Goal: Information Seeking & Learning: Learn about a topic

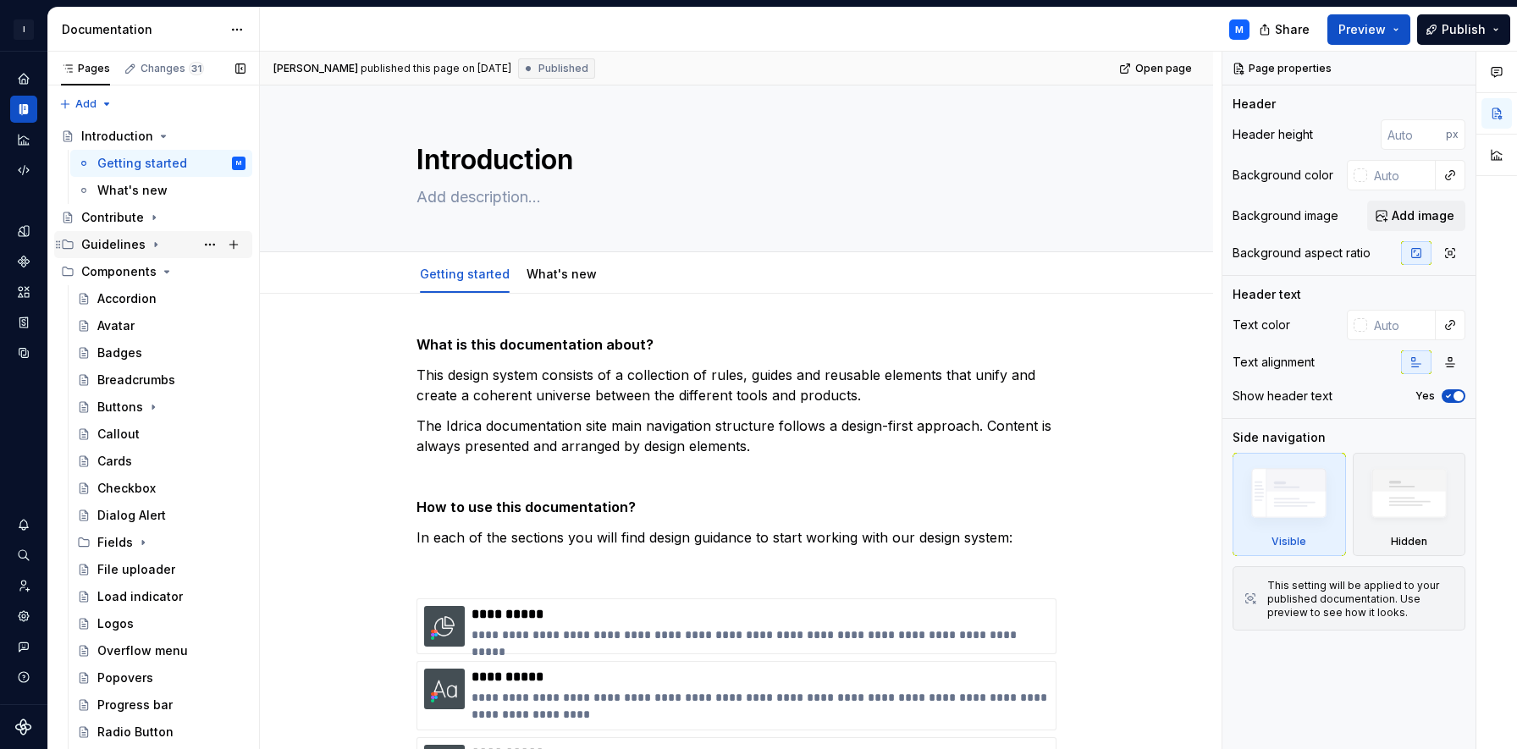
click at [155, 246] on icon "Page tree" at bounding box center [156, 245] width 2 height 4
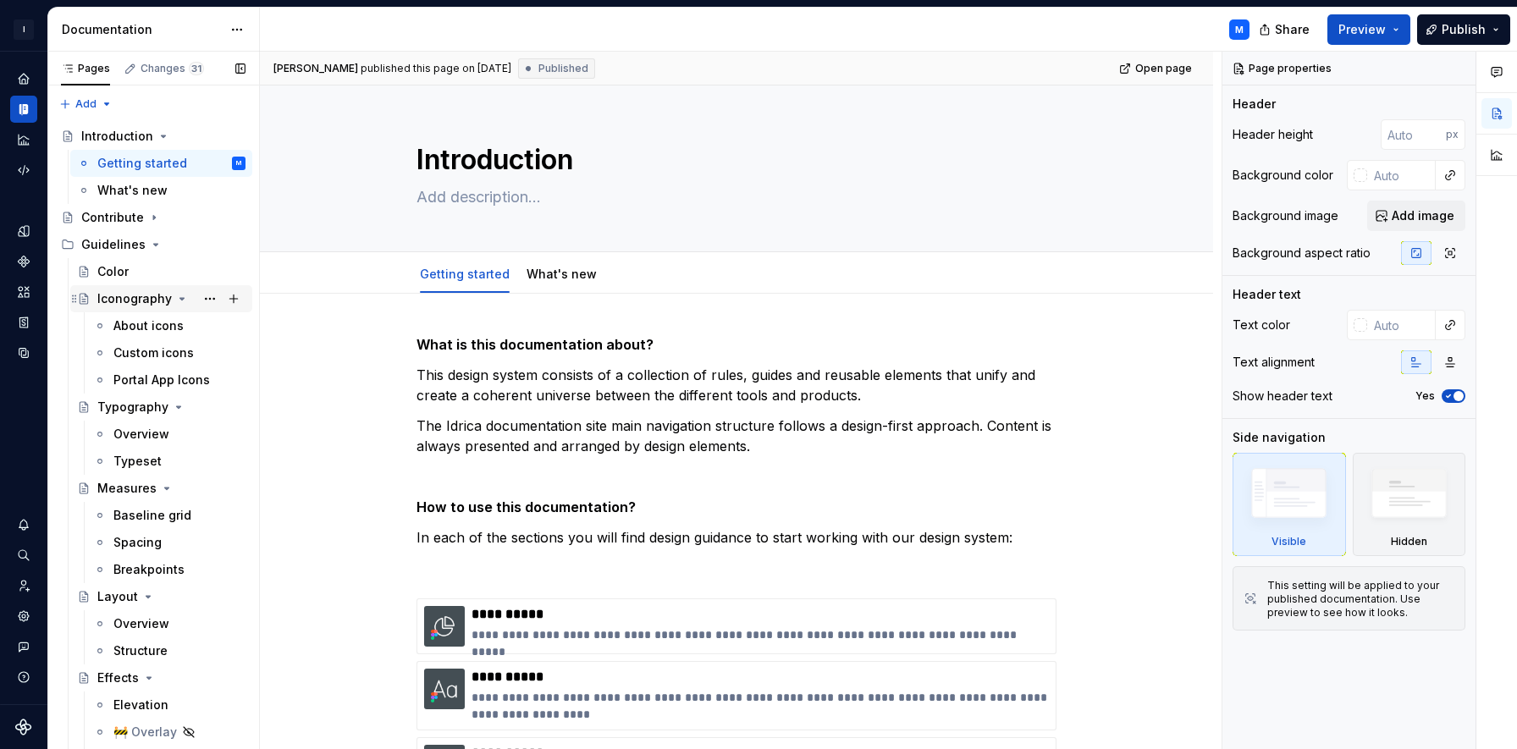
click at [175, 293] on icon "Page tree" at bounding box center [182, 299] width 14 height 14
click at [183, 302] on icon "Page tree" at bounding box center [182, 299] width 14 height 14
click at [176, 296] on icon "Page tree" at bounding box center [182, 299] width 14 height 14
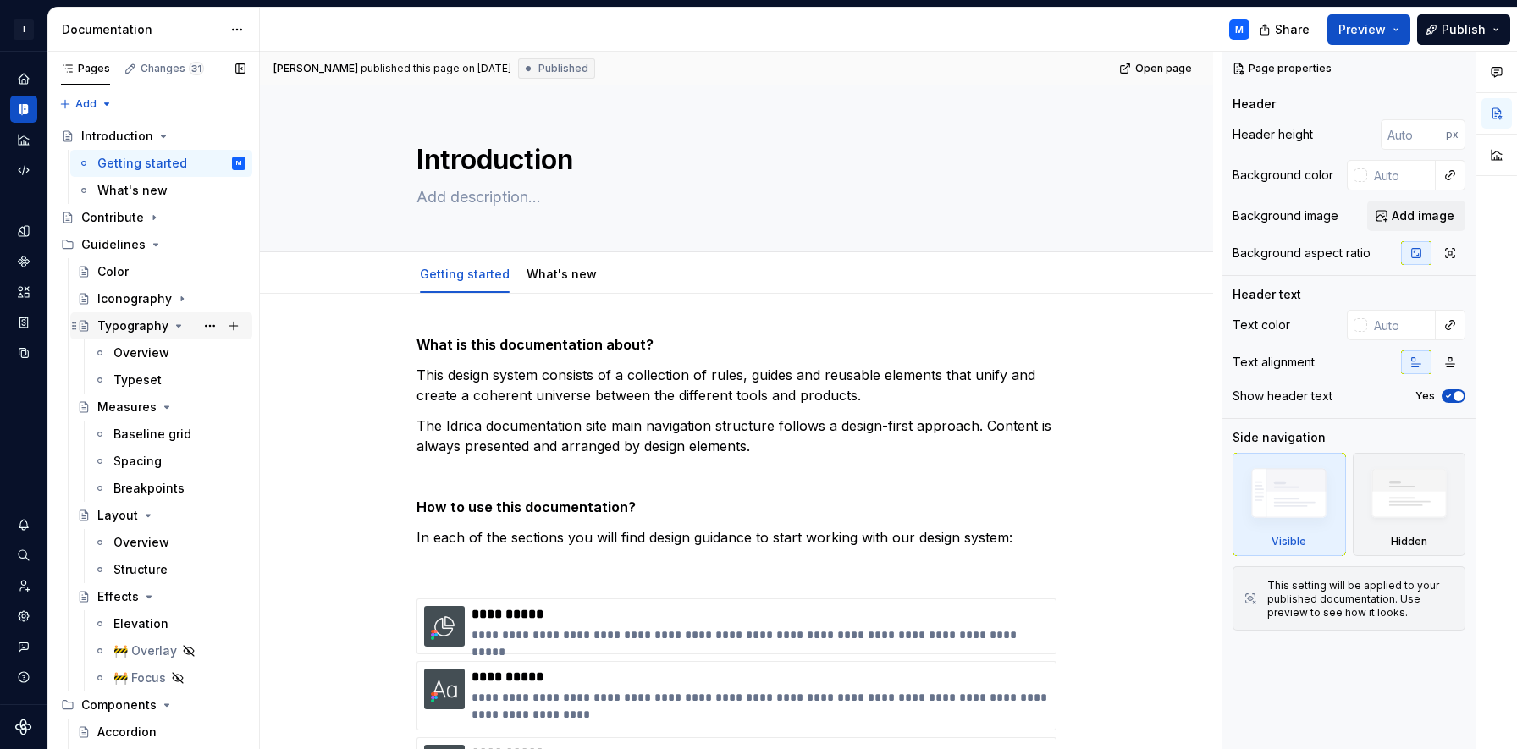
click at [172, 323] on icon "Page tree" at bounding box center [179, 326] width 14 height 14
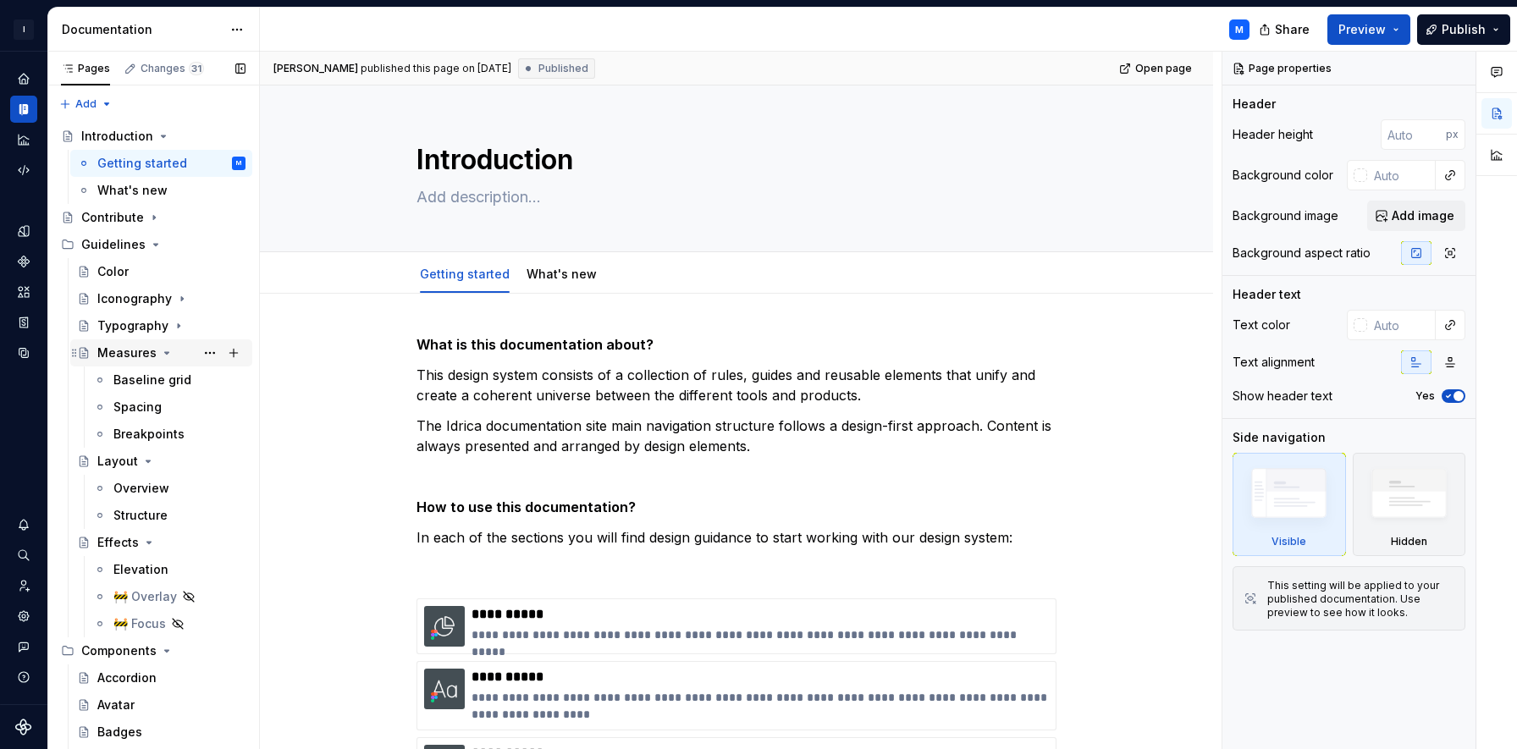
click at [165, 352] on icon "Page tree" at bounding box center [167, 353] width 4 height 2
click at [146, 379] on icon "Page tree" at bounding box center [148, 380] width 4 height 2
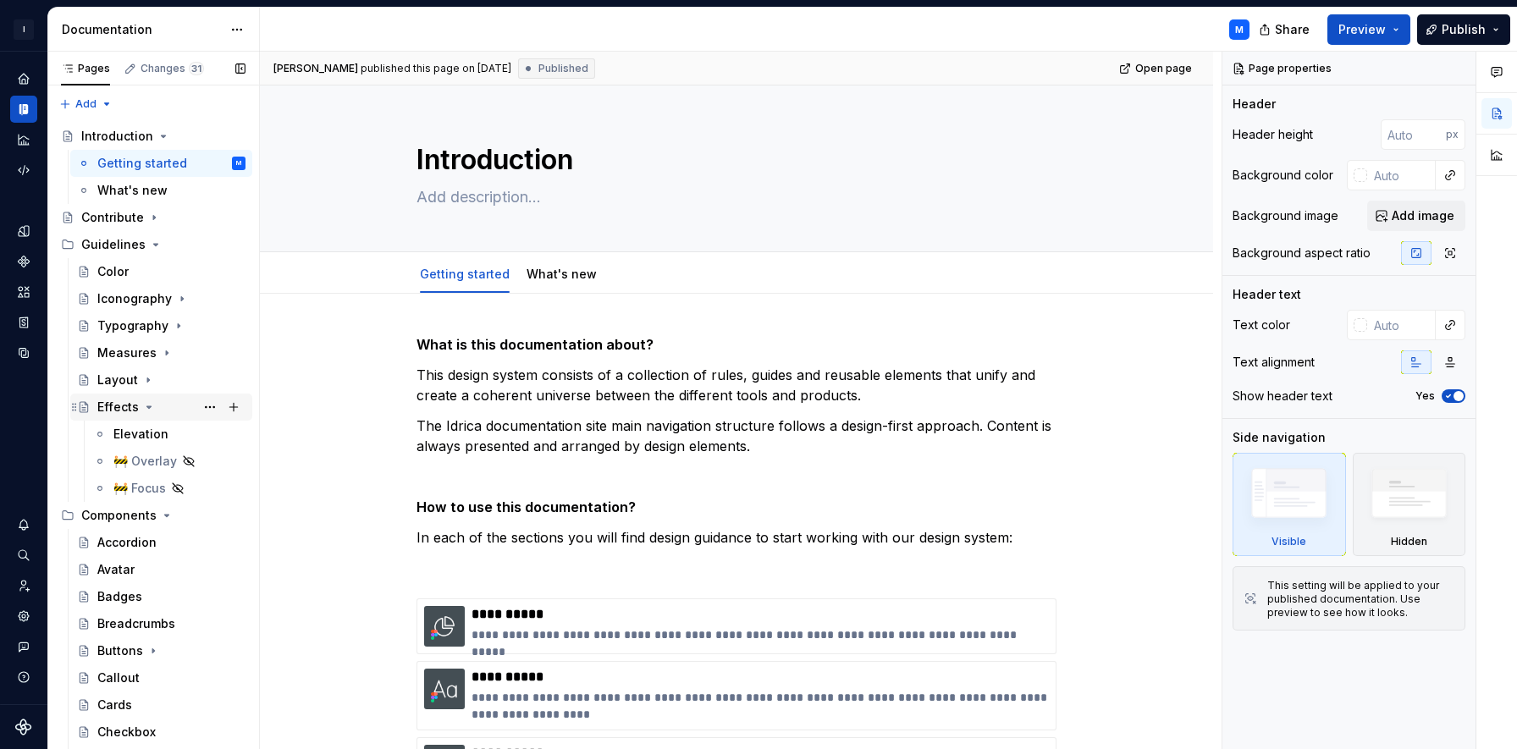
click at [144, 407] on icon "Page tree" at bounding box center [149, 407] width 14 height 14
click at [179, 297] on icon "Page tree" at bounding box center [182, 299] width 14 height 14
click at [176, 411] on icon "Page tree" at bounding box center [179, 407] width 14 height 14
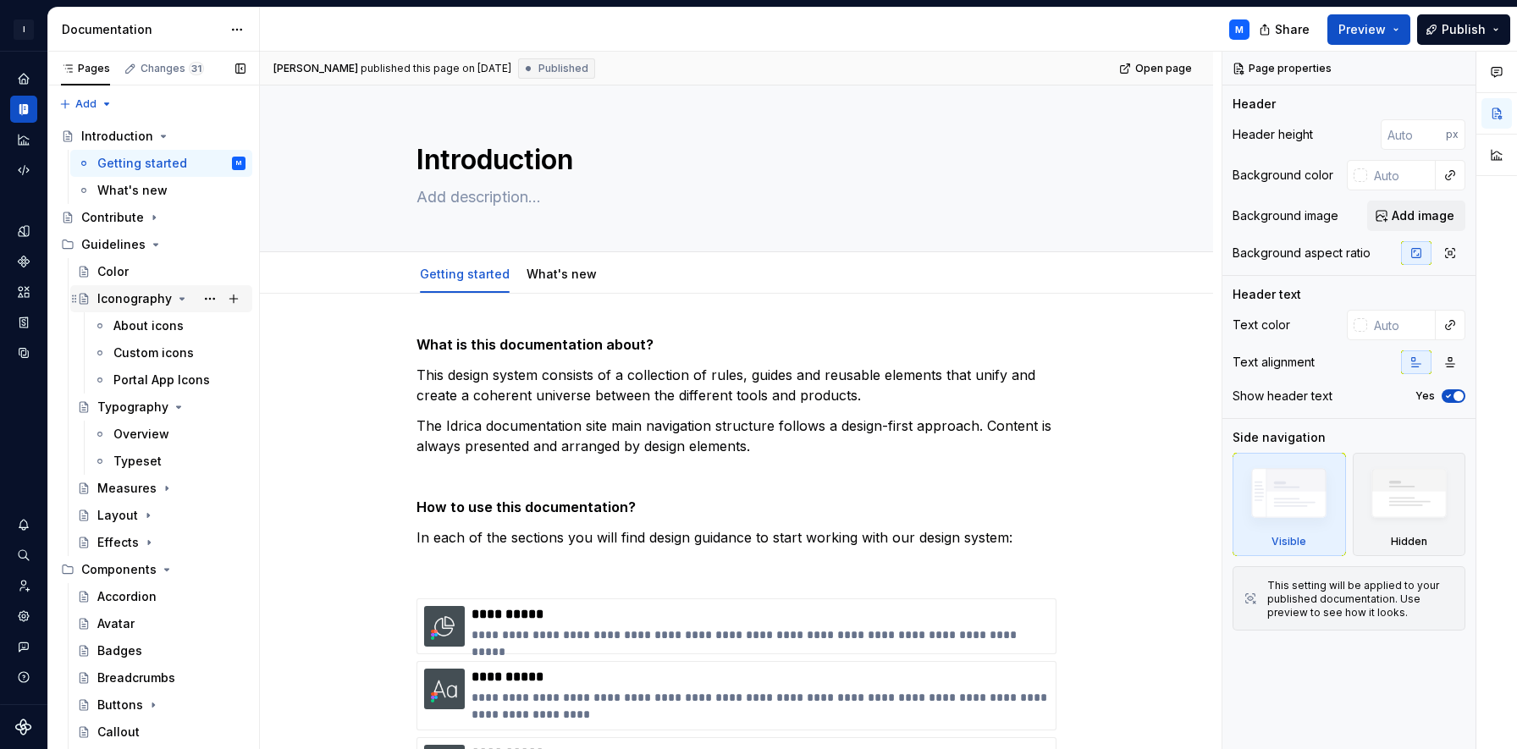
click at [180, 298] on icon "Page tree" at bounding box center [182, 299] width 4 height 2
click at [172, 324] on icon "Page tree" at bounding box center [179, 326] width 14 height 14
click at [161, 352] on icon "Page tree" at bounding box center [167, 353] width 14 height 14
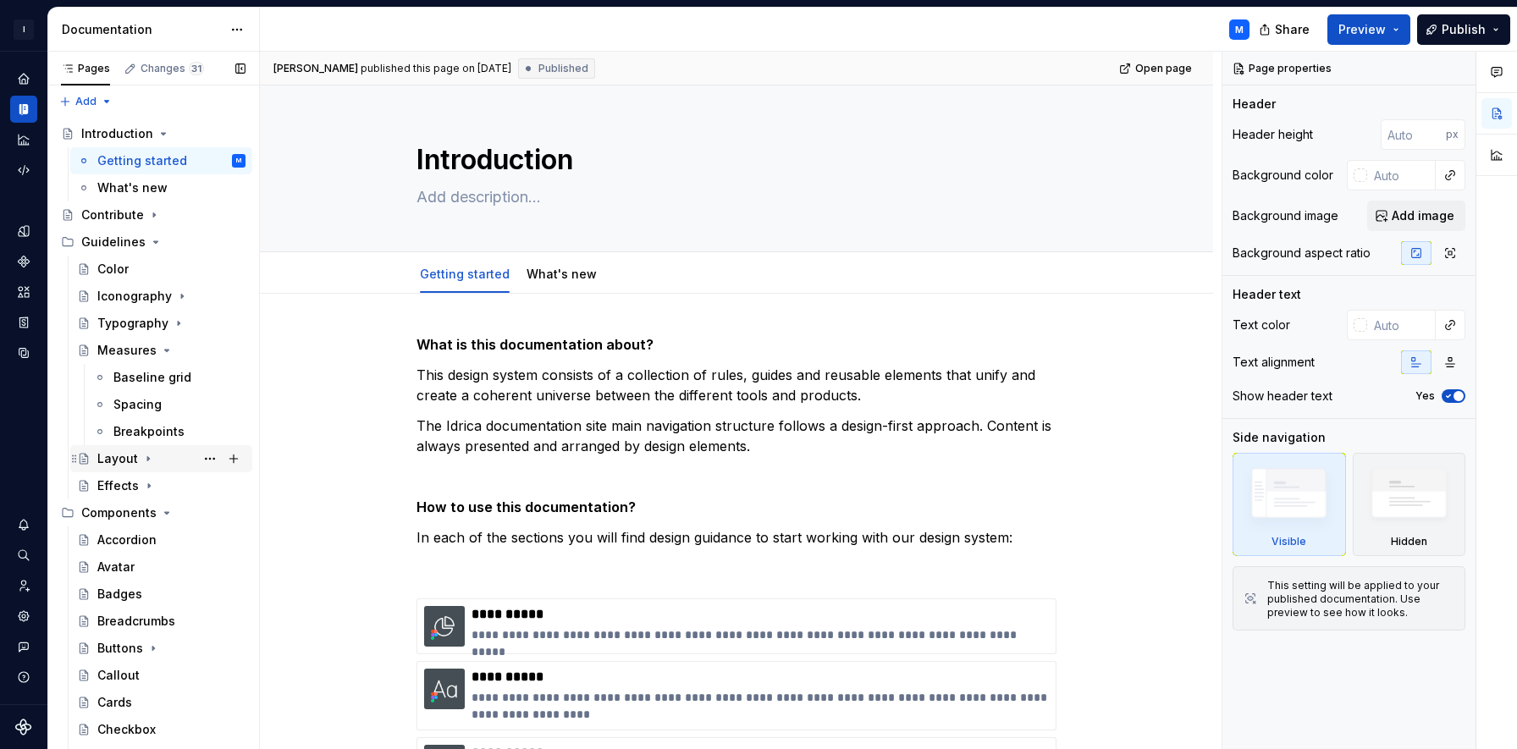
scroll to position [1, 0]
click at [145, 463] on icon "Page tree" at bounding box center [148, 461] width 14 height 14
click at [148, 541] on icon "Page tree" at bounding box center [149, 543] width 2 height 4
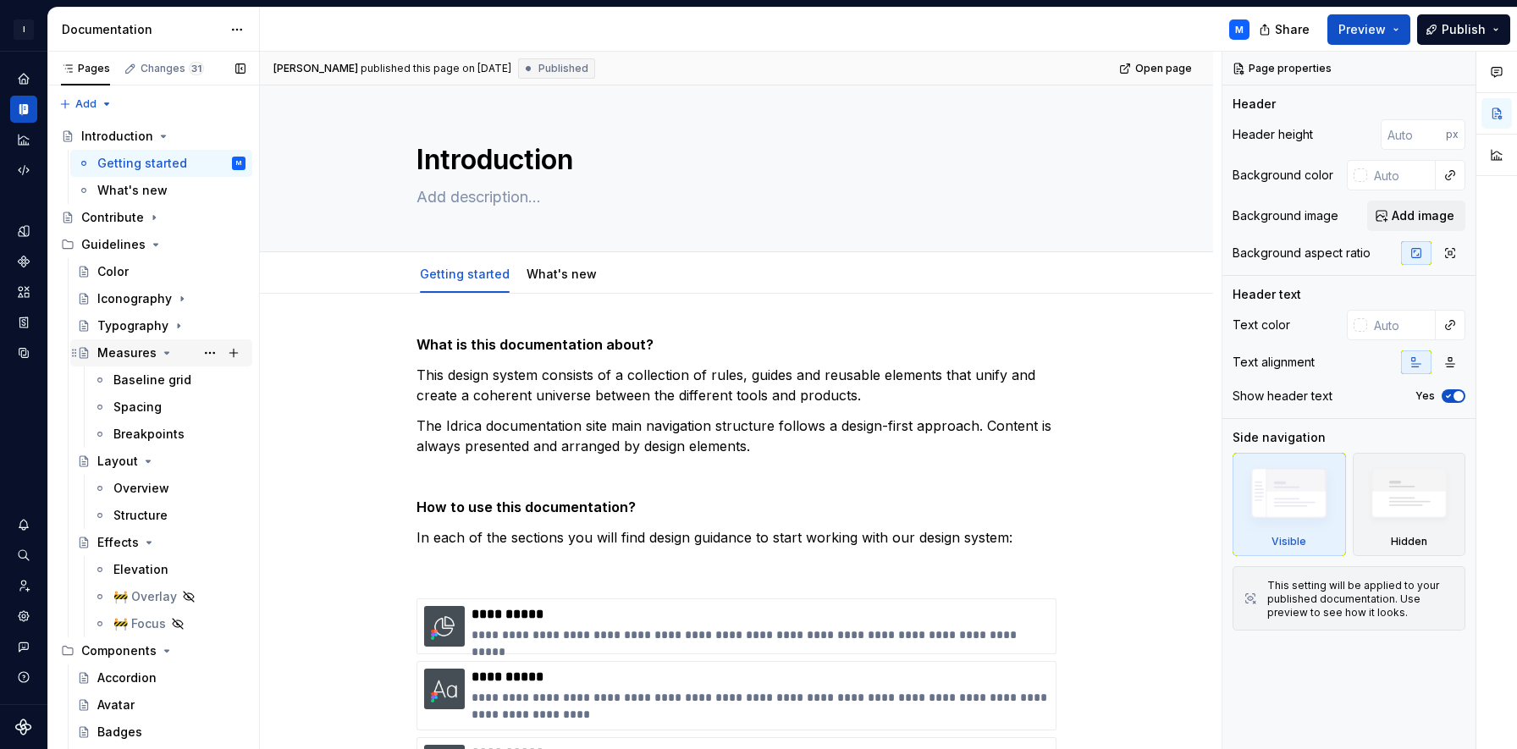
click at [165, 352] on icon "Page tree" at bounding box center [167, 353] width 4 height 2
click at [146, 379] on icon "Page tree" at bounding box center [148, 380] width 4 height 2
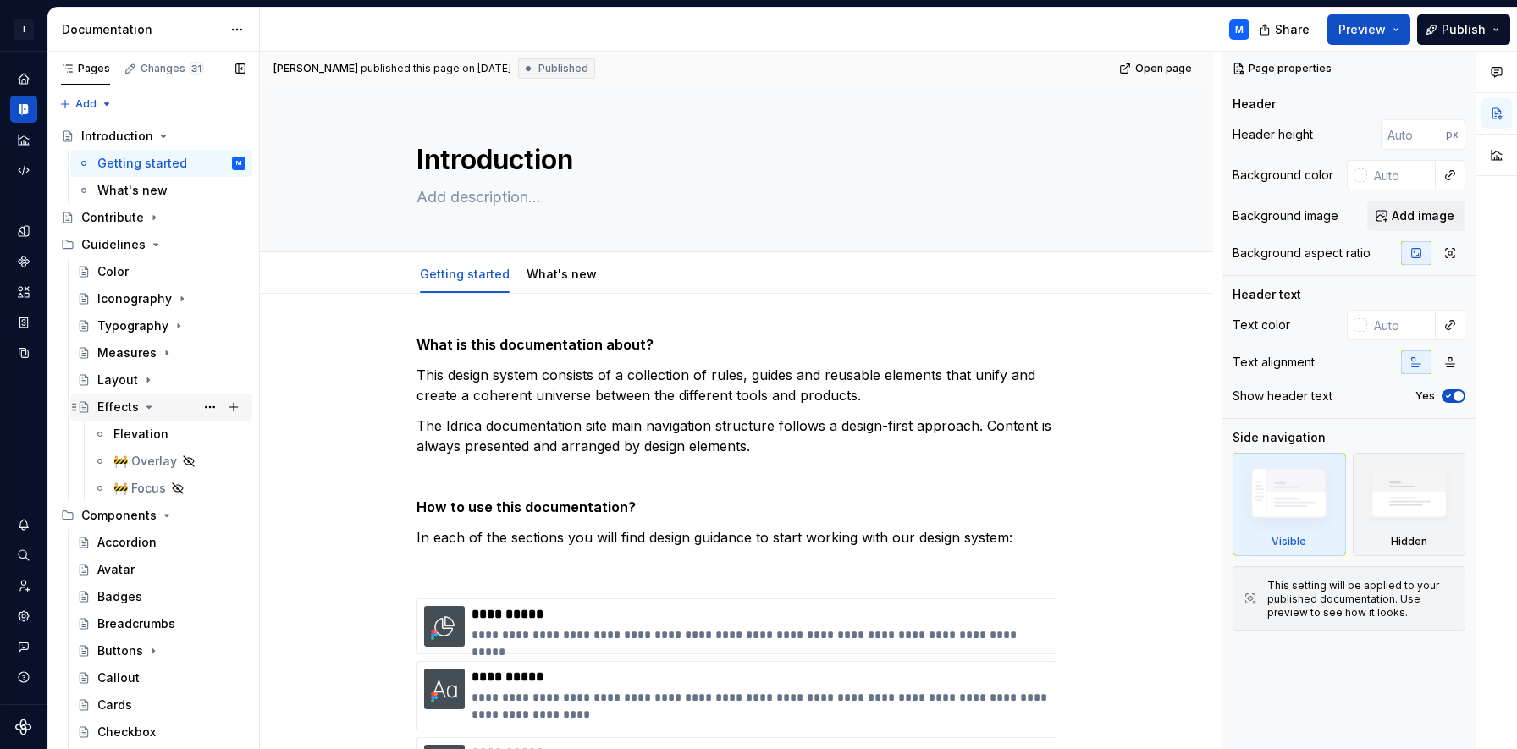
click at [152, 408] on icon "Page tree" at bounding box center [149, 407] width 14 height 14
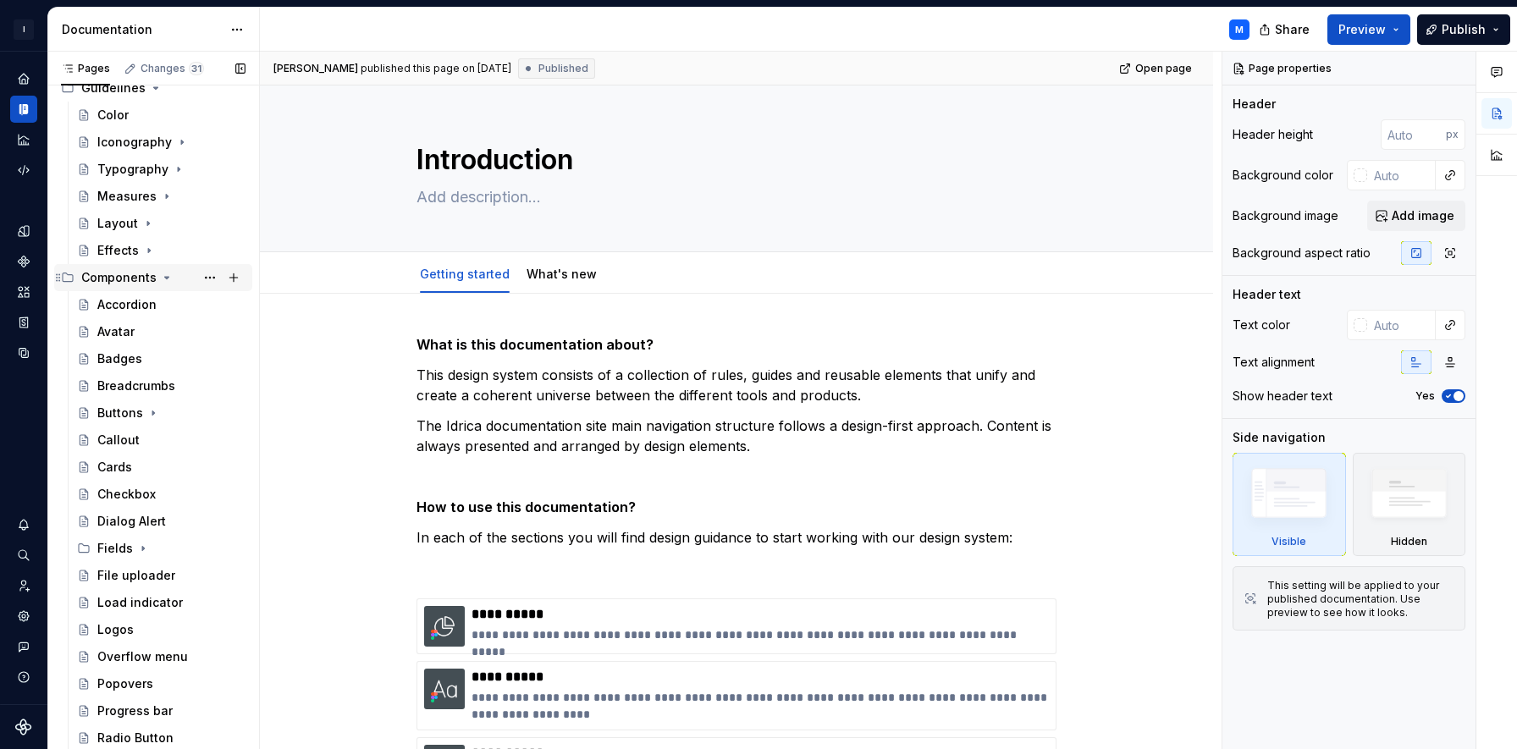
scroll to position [159, 0]
click at [153, 409] on icon "Page tree" at bounding box center [153, 411] width 14 height 14
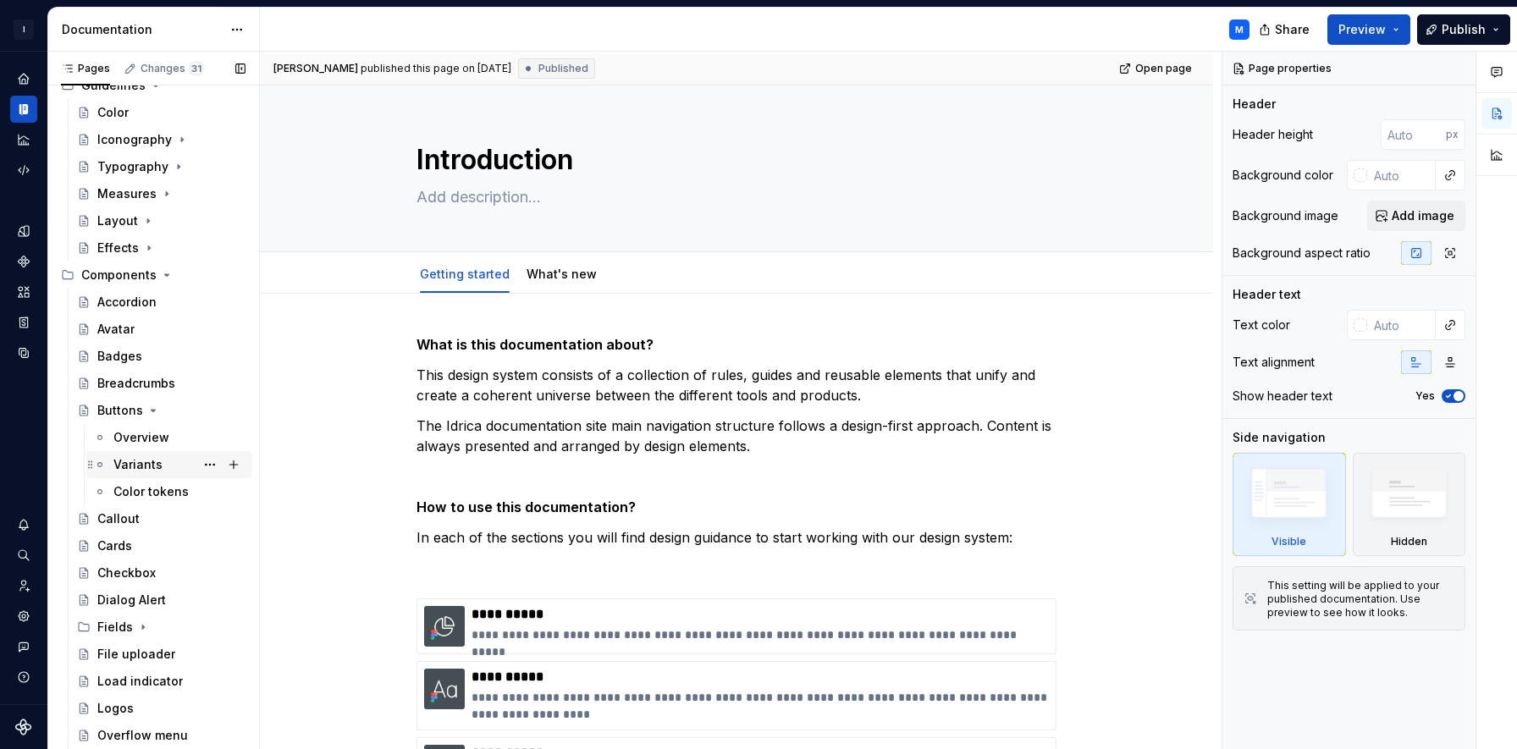
click at [146, 467] on div "Variants" at bounding box center [137, 464] width 49 height 17
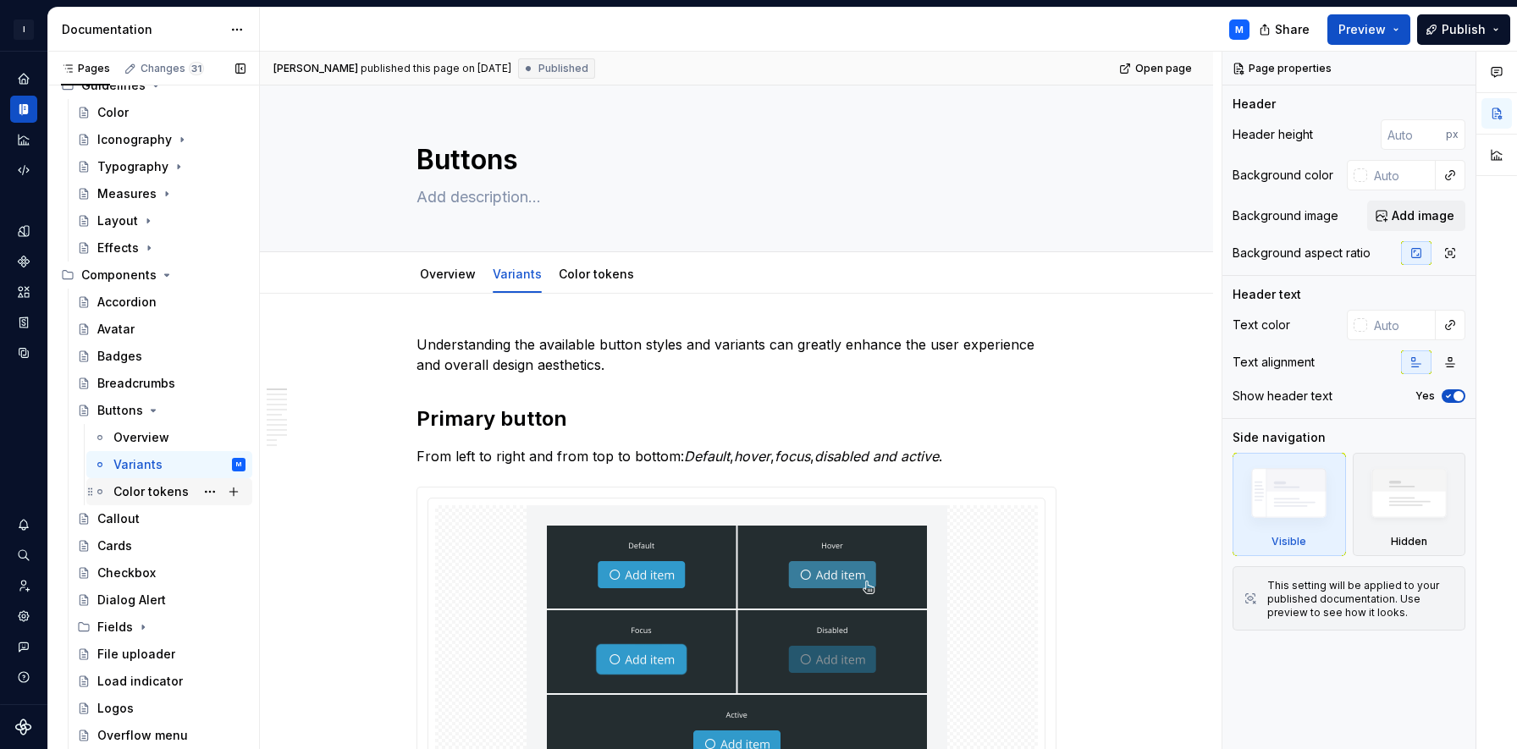
click at [181, 491] on div "Color tokens" at bounding box center [150, 491] width 75 height 17
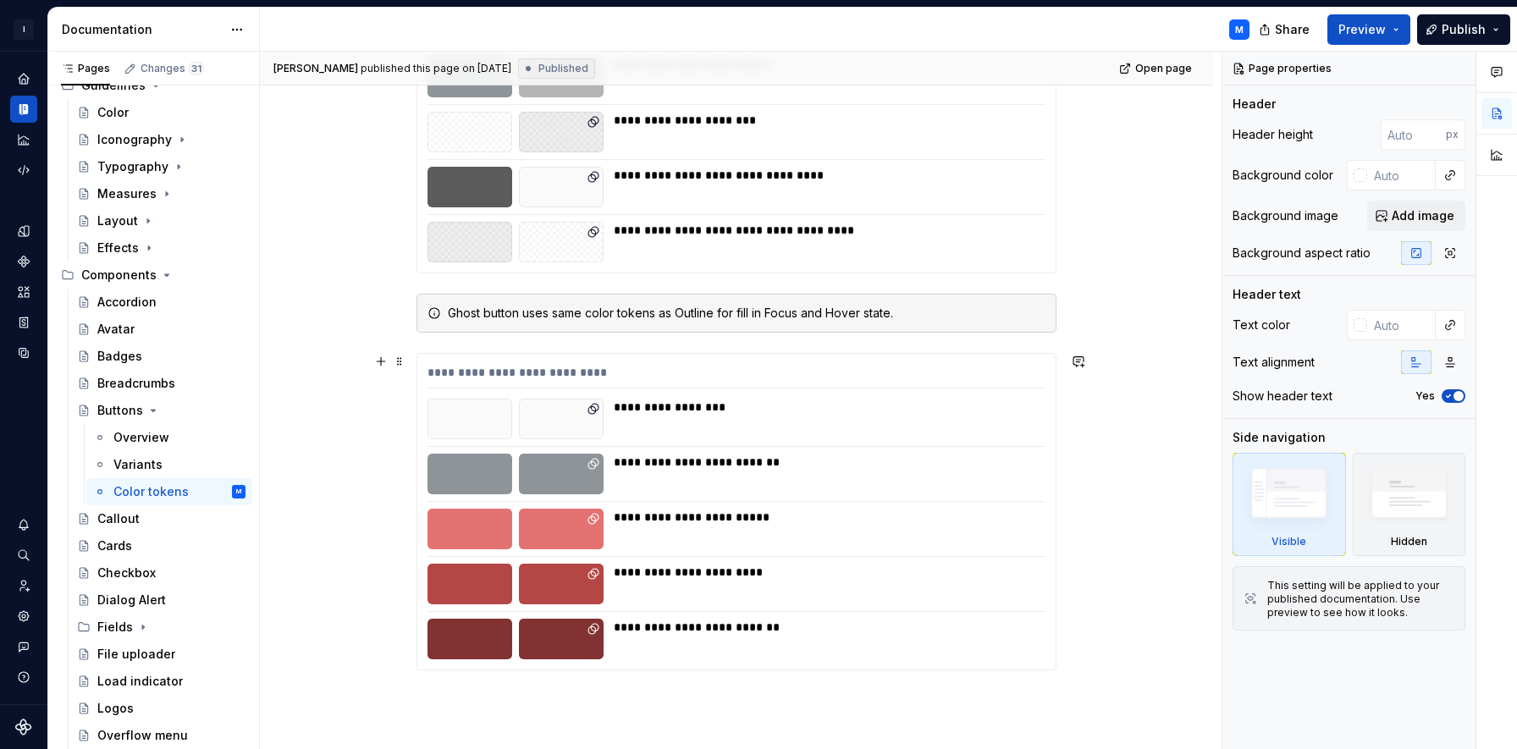
scroll to position [1797, 0]
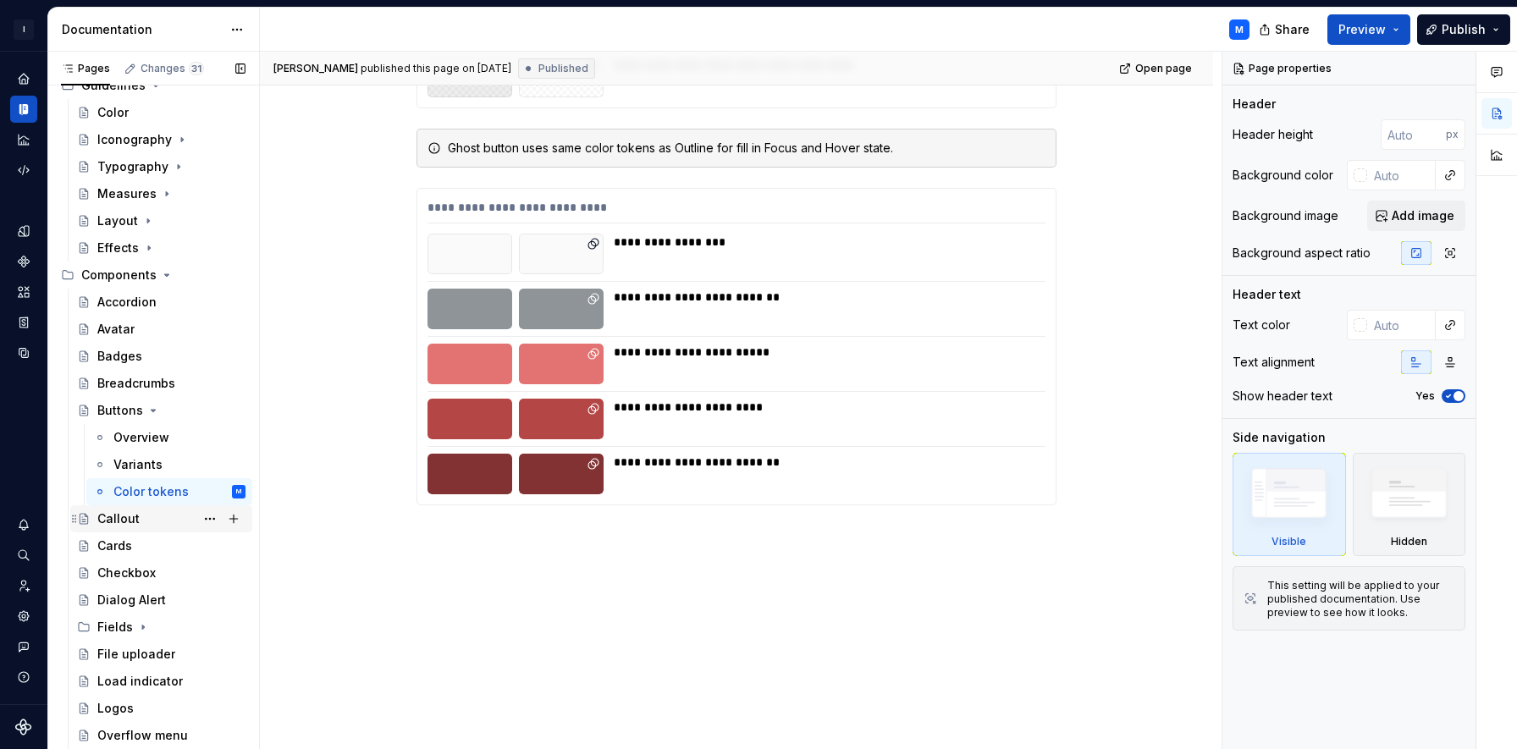
drag, startPoint x: 124, startPoint y: 519, endPoint x: 174, endPoint y: 512, distance: 51.2
click at [124, 519] on div "Callout" at bounding box center [118, 519] width 42 height 17
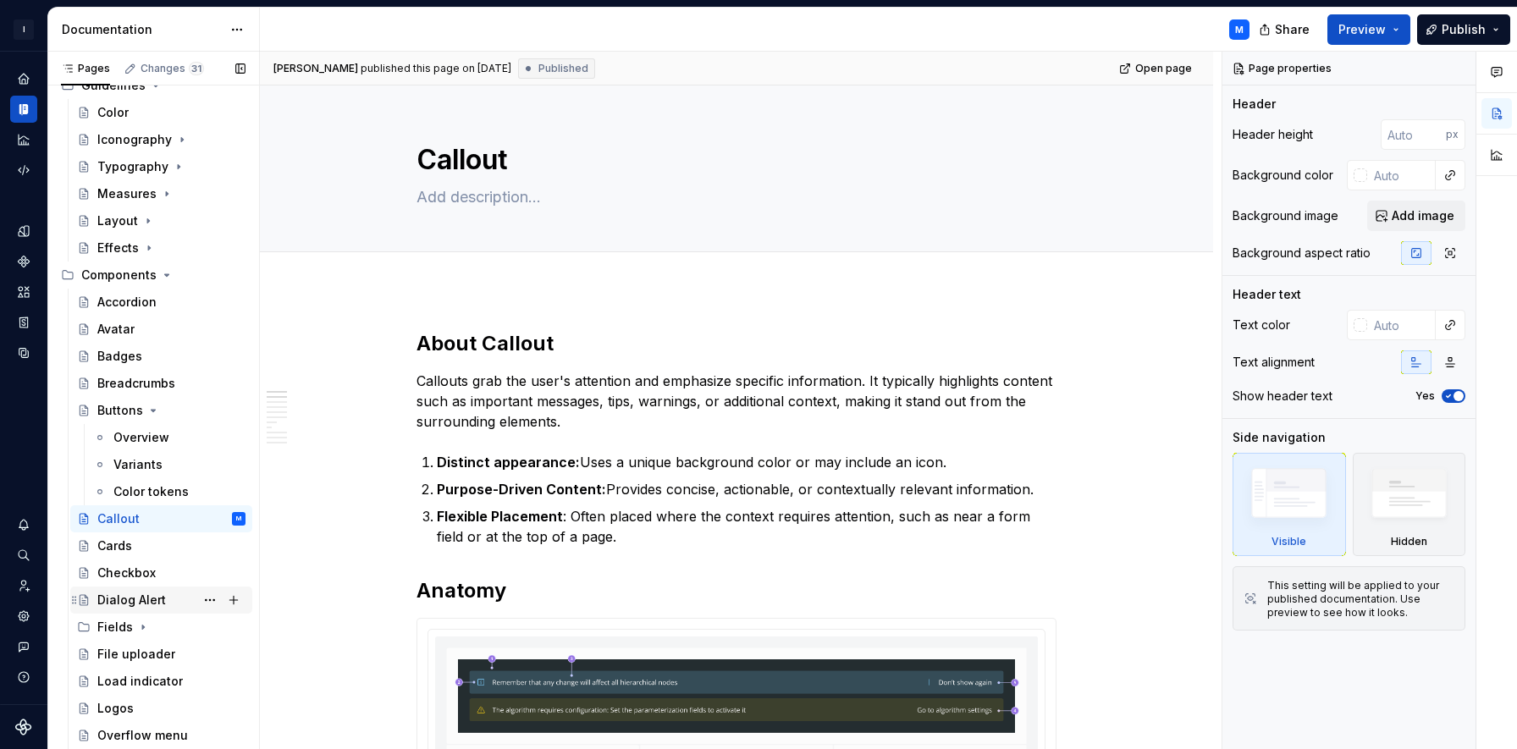
click at [142, 626] on icon "Page tree" at bounding box center [143, 628] width 2 height 4
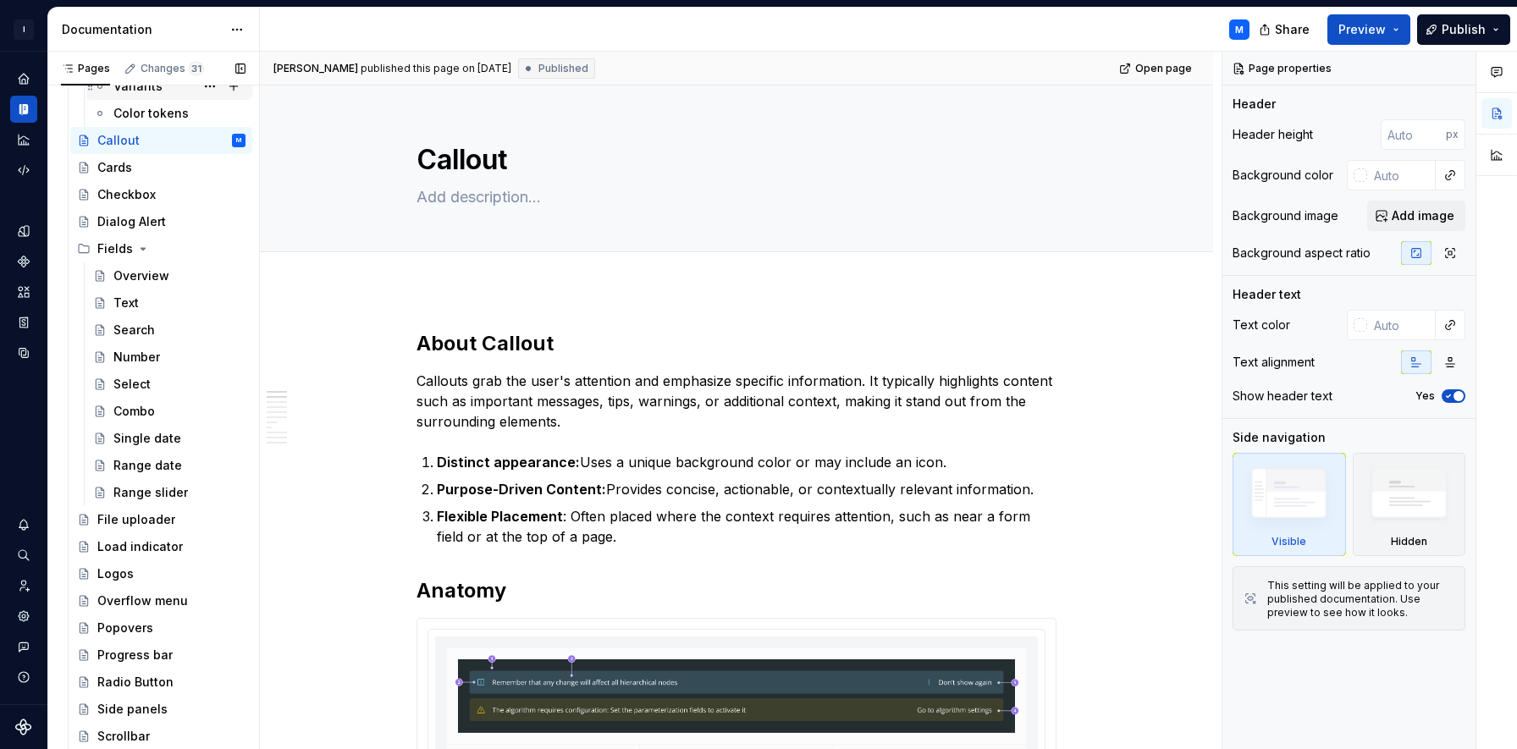
scroll to position [526, 0]
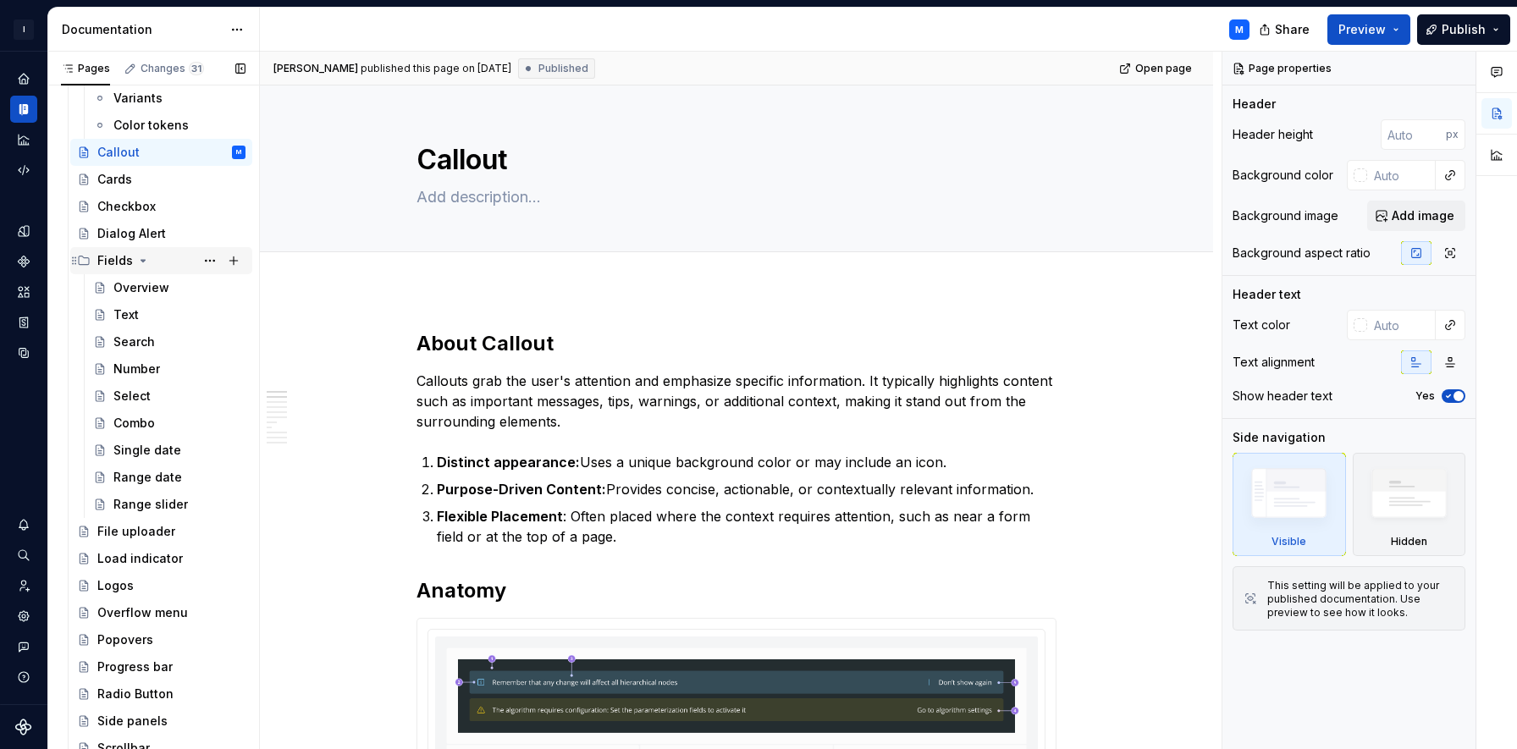
click at [142, 258] on icon "Page tree" at bounding box center [143, 261] width 14 height 14
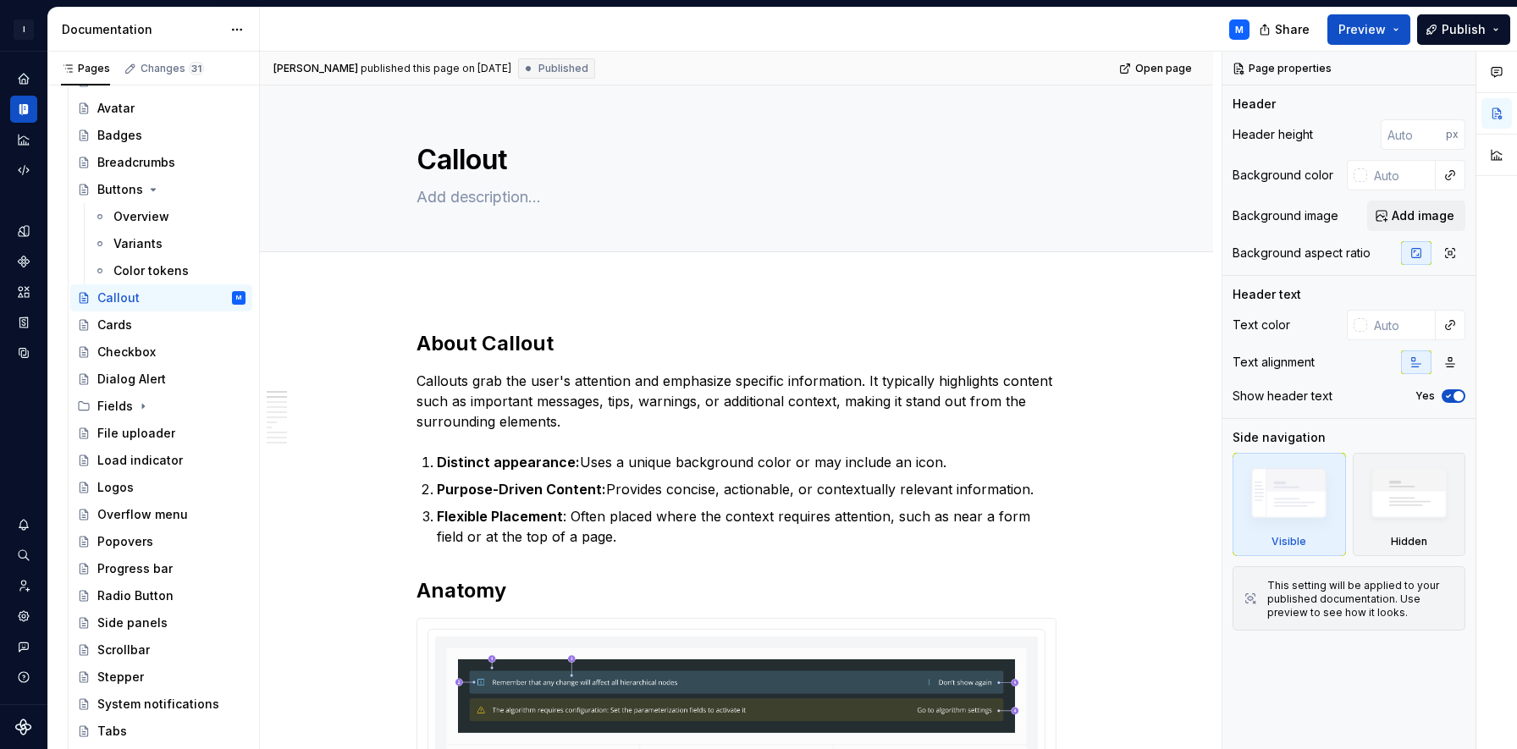
scroll to position [363, 0]
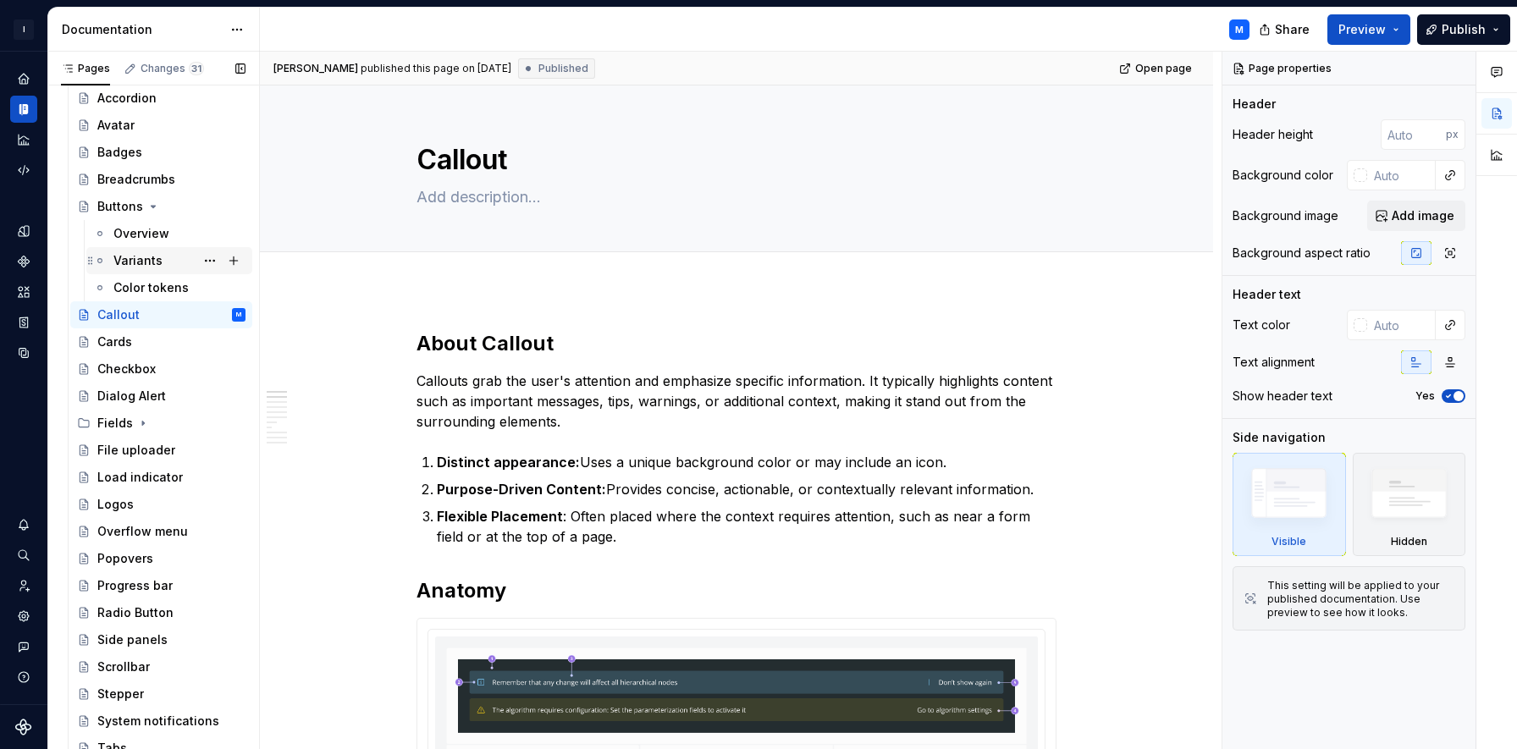
click at [143, 263] on div "Variants" at bounding box center [137, 260] width 49 height 17
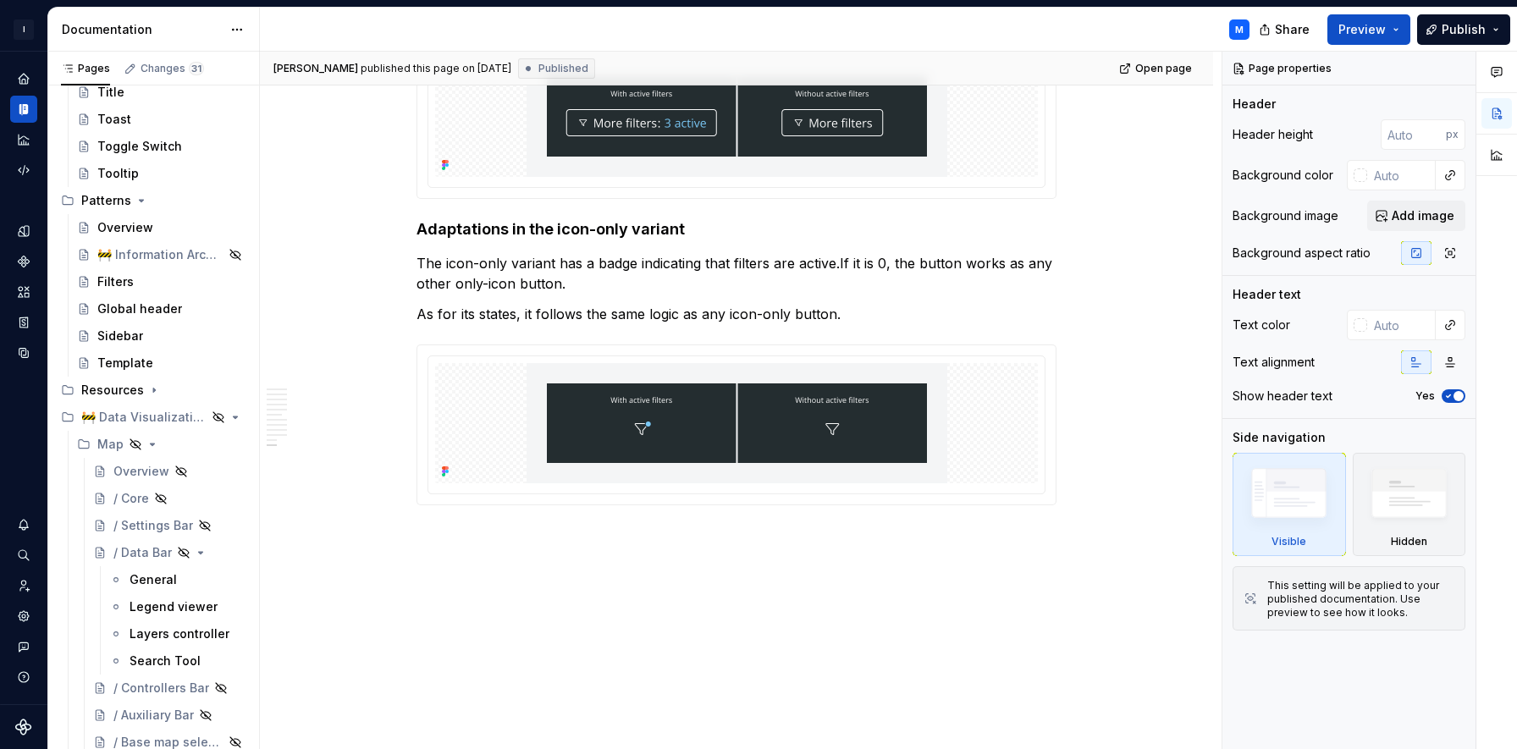
scroll to position [1079, 0]
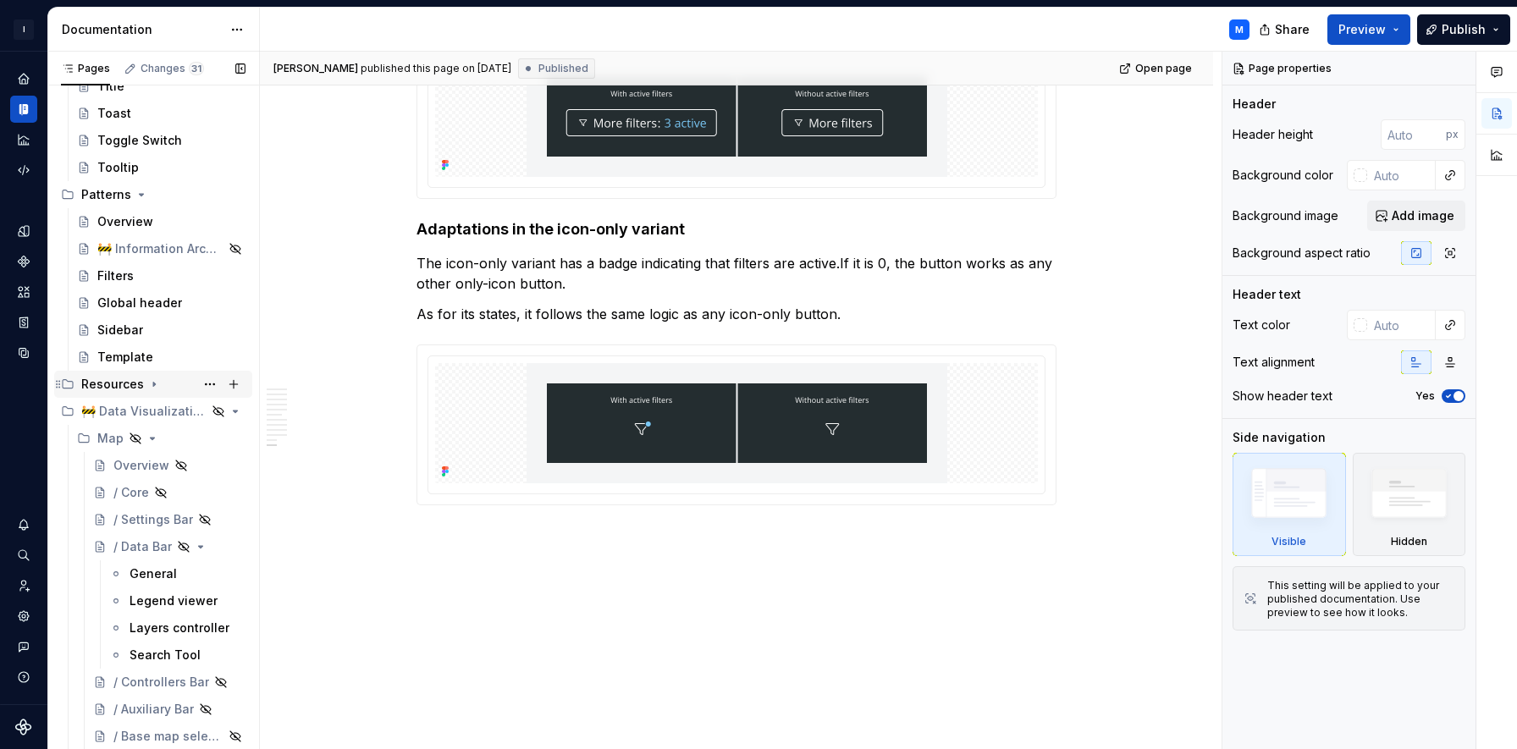
click at [153, 384] on icon "Page tree" at bounding box center [154, 385] width 2 height 4
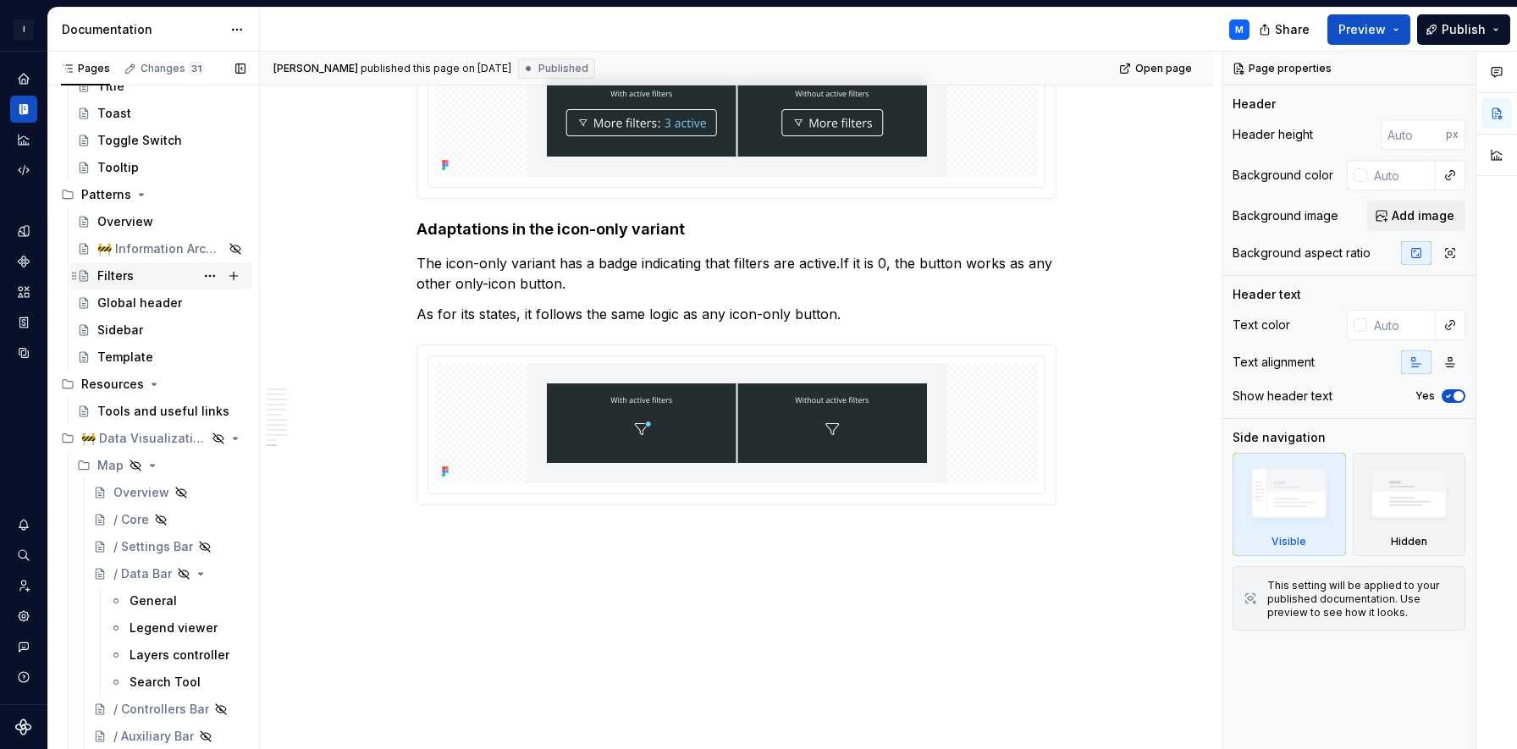
click at [141, 273] on div "Filters" at bounding box center [171, 276] width 148 height 24
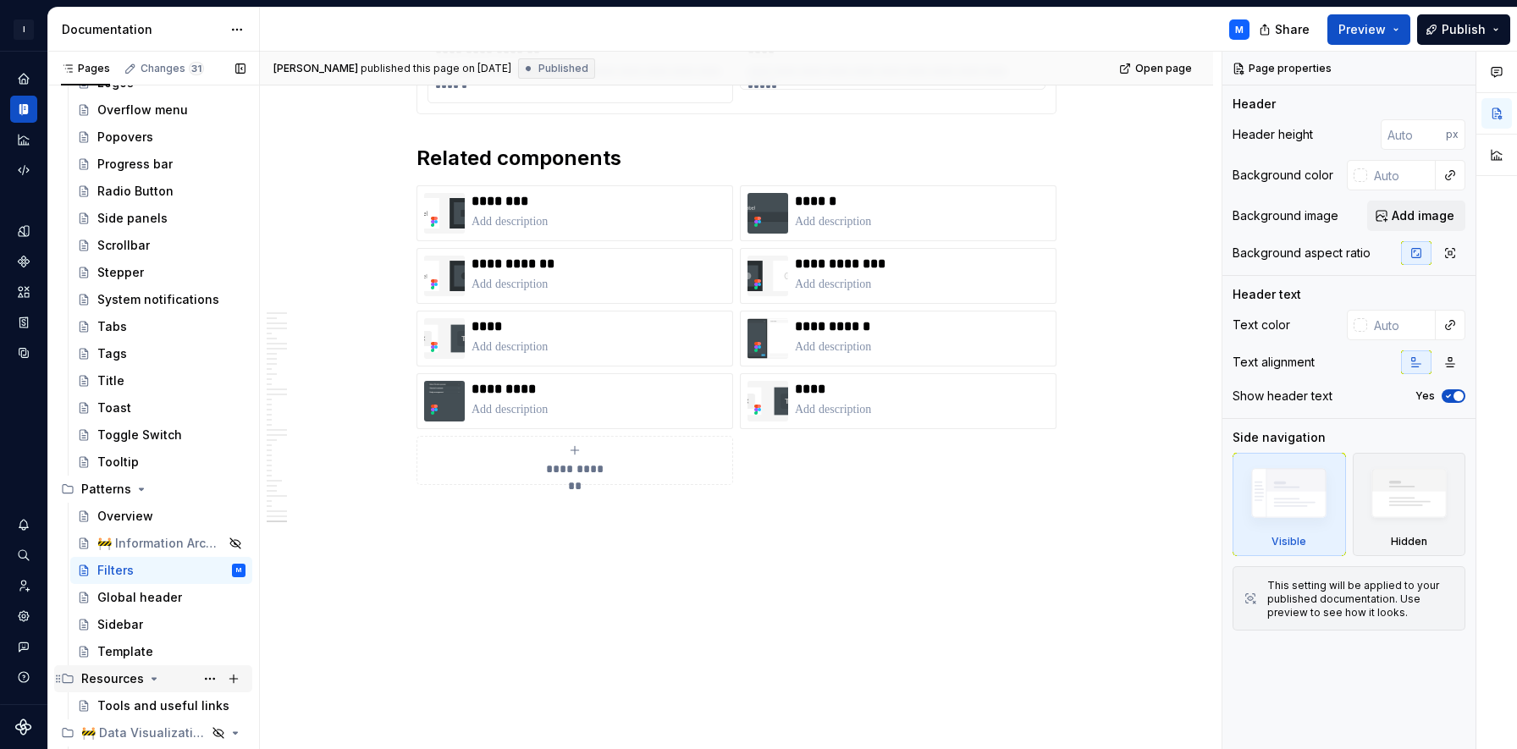
scroll to position [787, 0]
click at [142, 599] on div "Global header" at bounding box center [139, 596] width 85 height 17
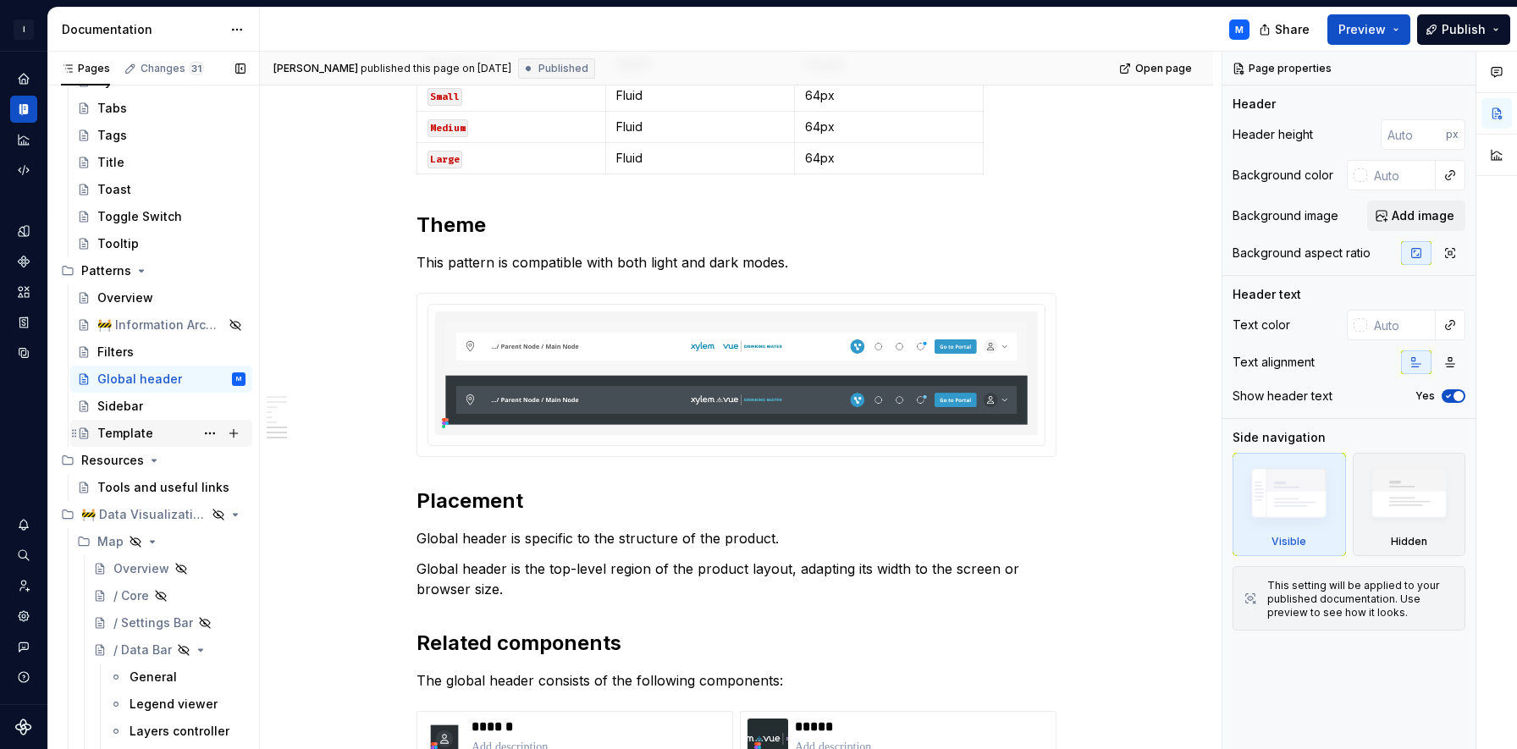
scroll to position [1005, 0]
click at [180, 408] on div "Sidebar" at bounding box center [171, 405] width 148 height 24
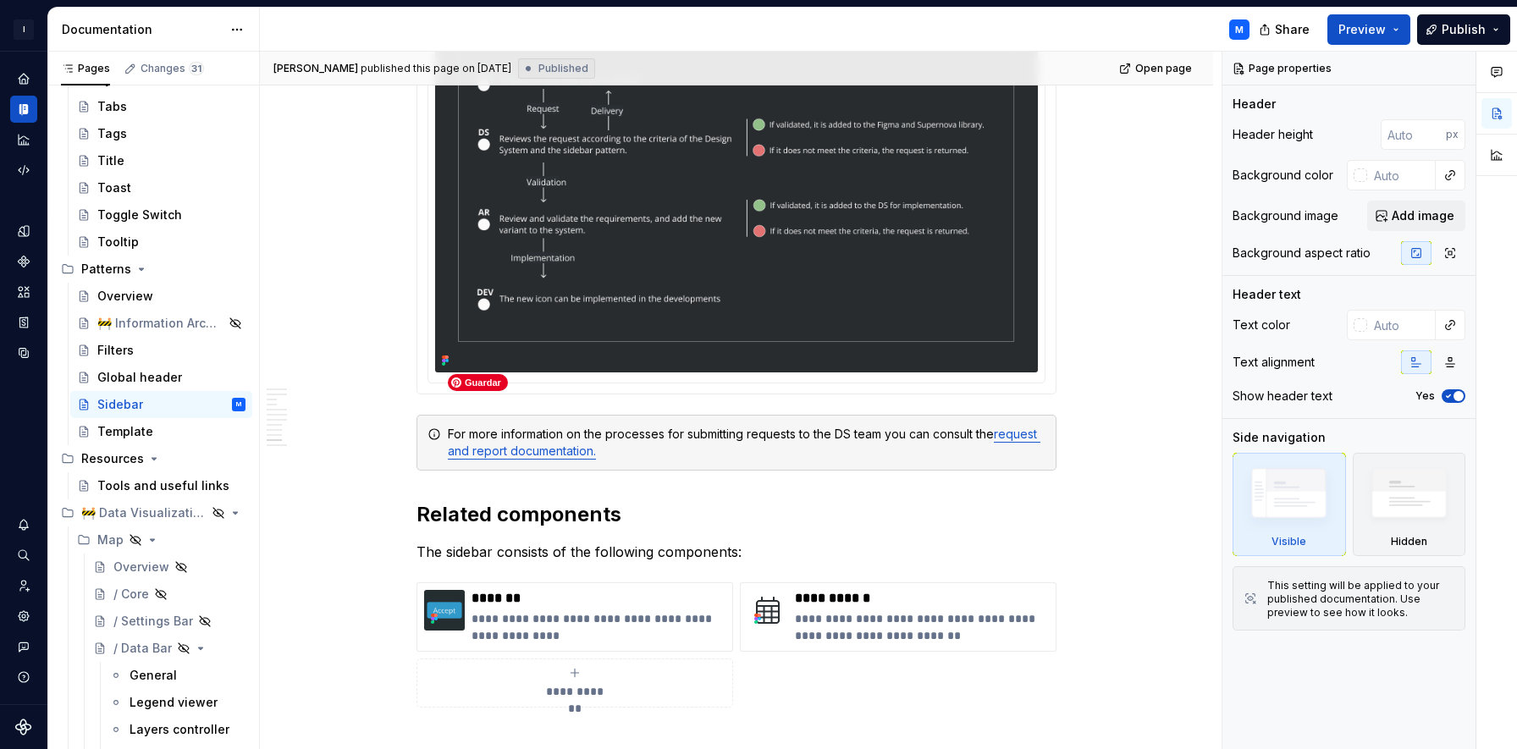
scroll to position [7635, 0]
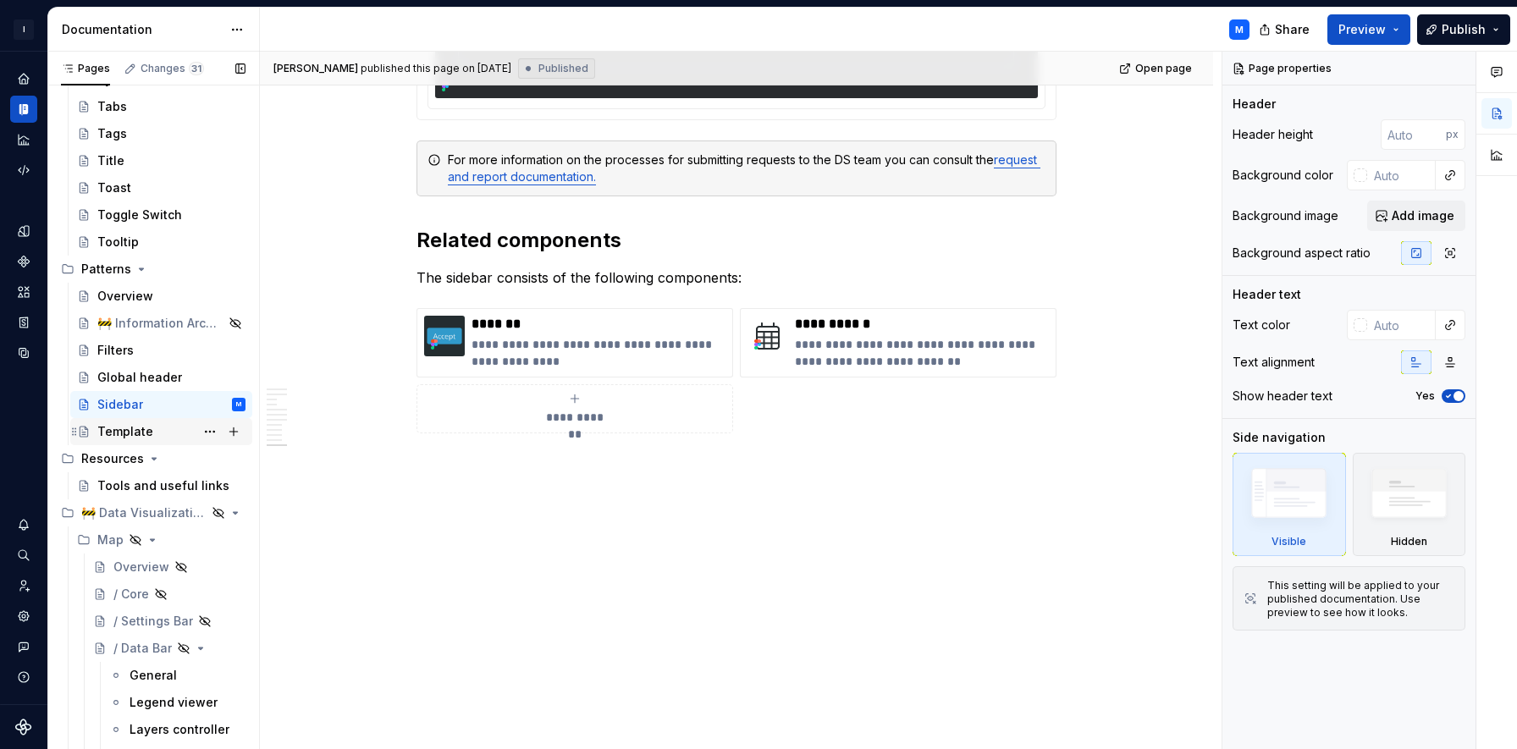
click at [142, 435] on div "Template" at bounding box center [125, 431] width 56 height 17
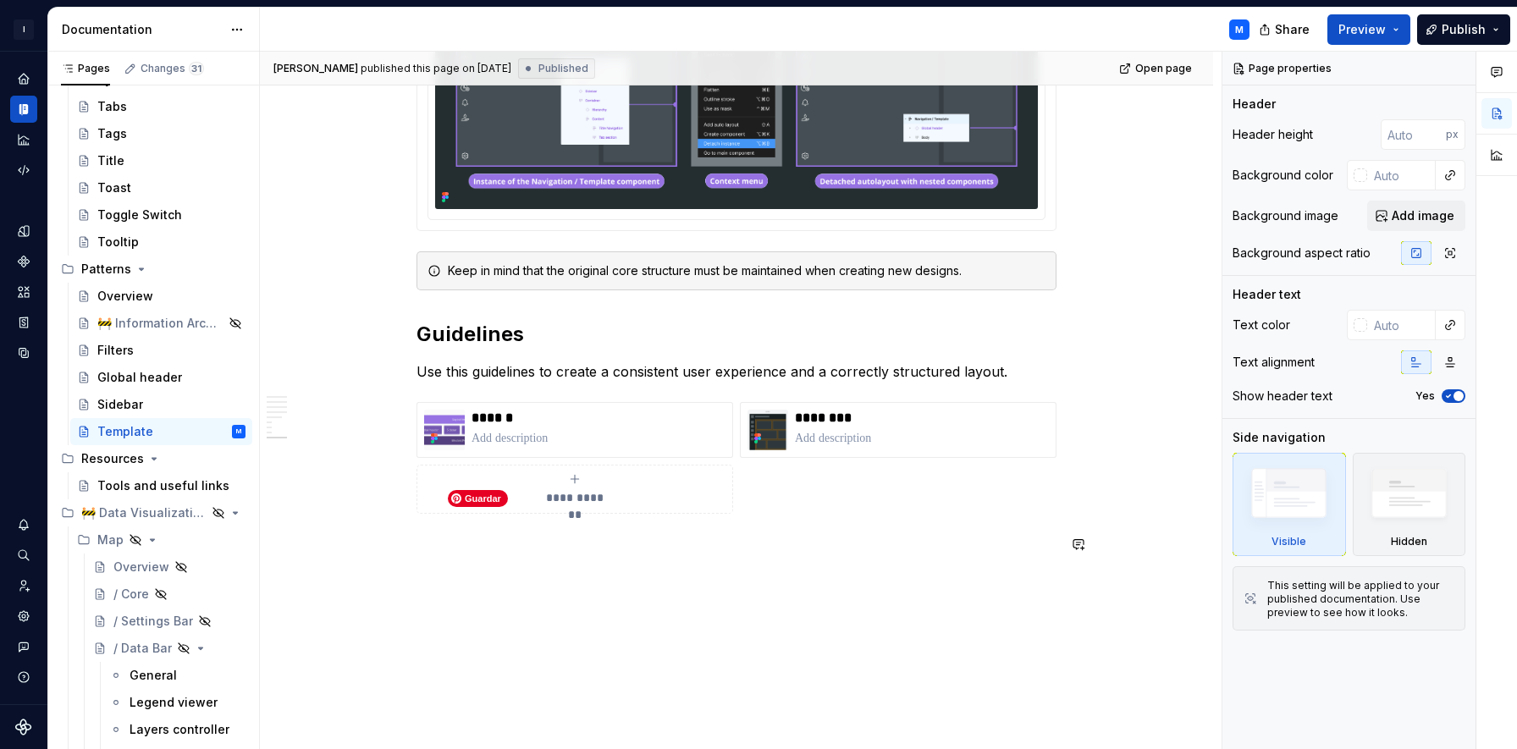
scroll to position [2907, 0]
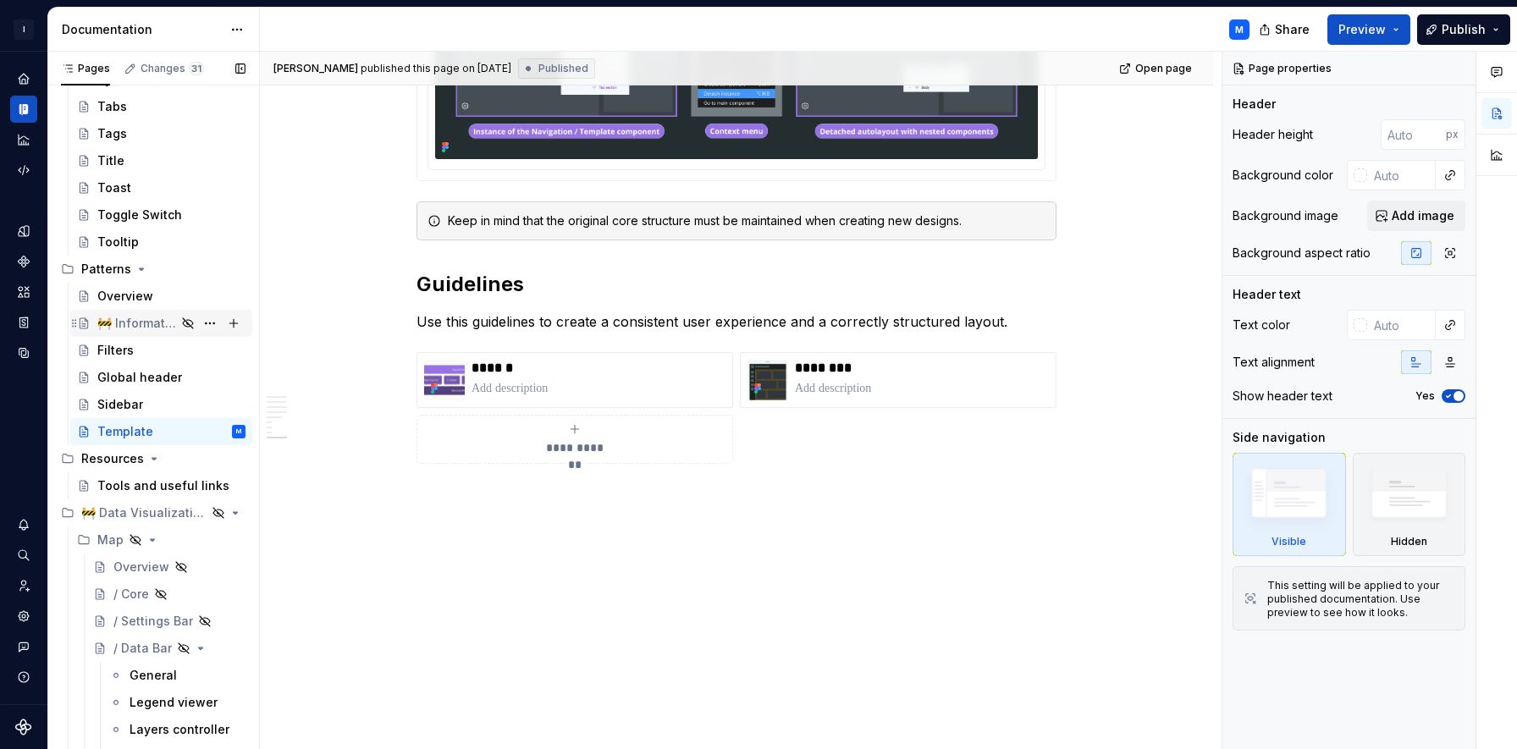
click at [139, 325] on div "🚧 Information Architecture" at bounding box center [136, 323] width 79 height 17
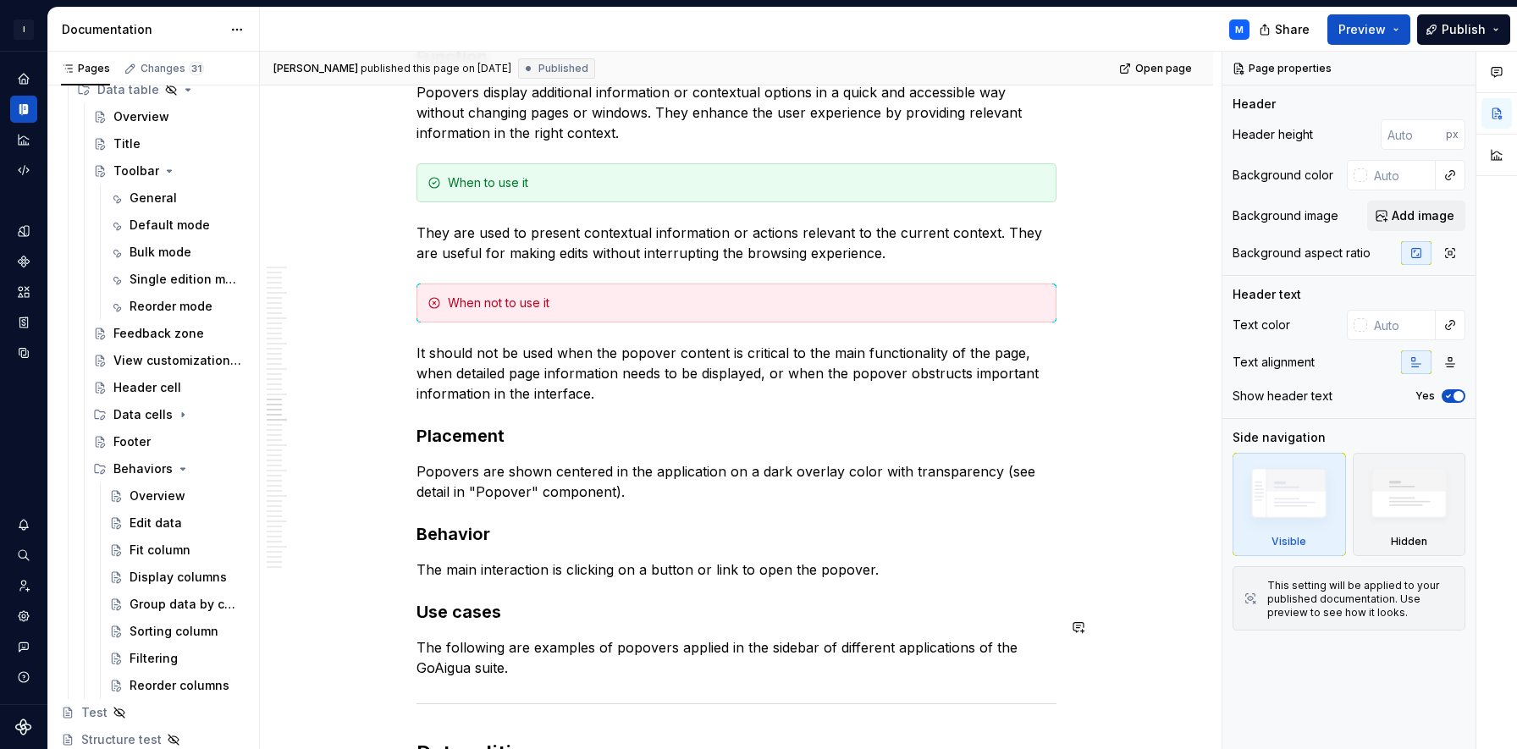
scroll to position [4369, 0]
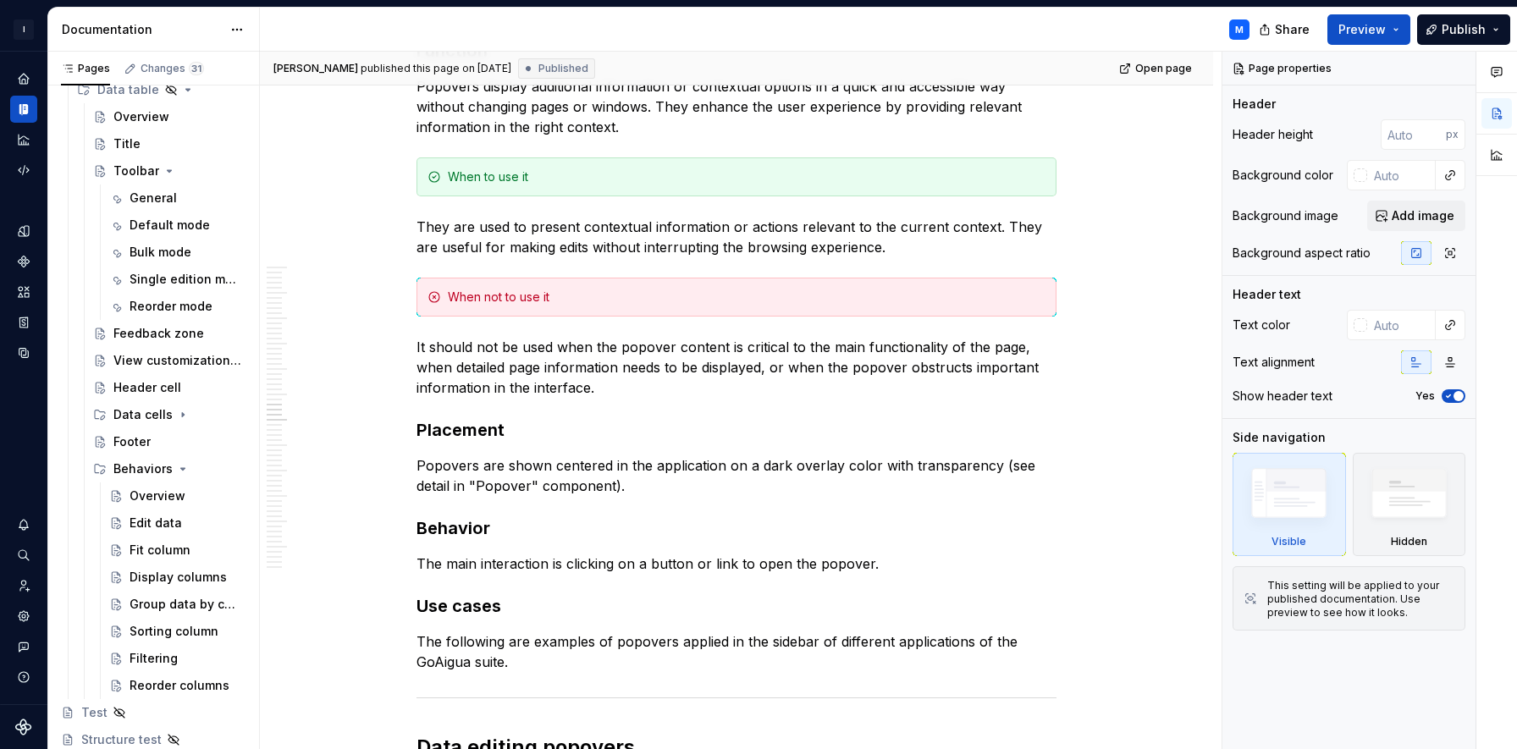
type textarea "*"
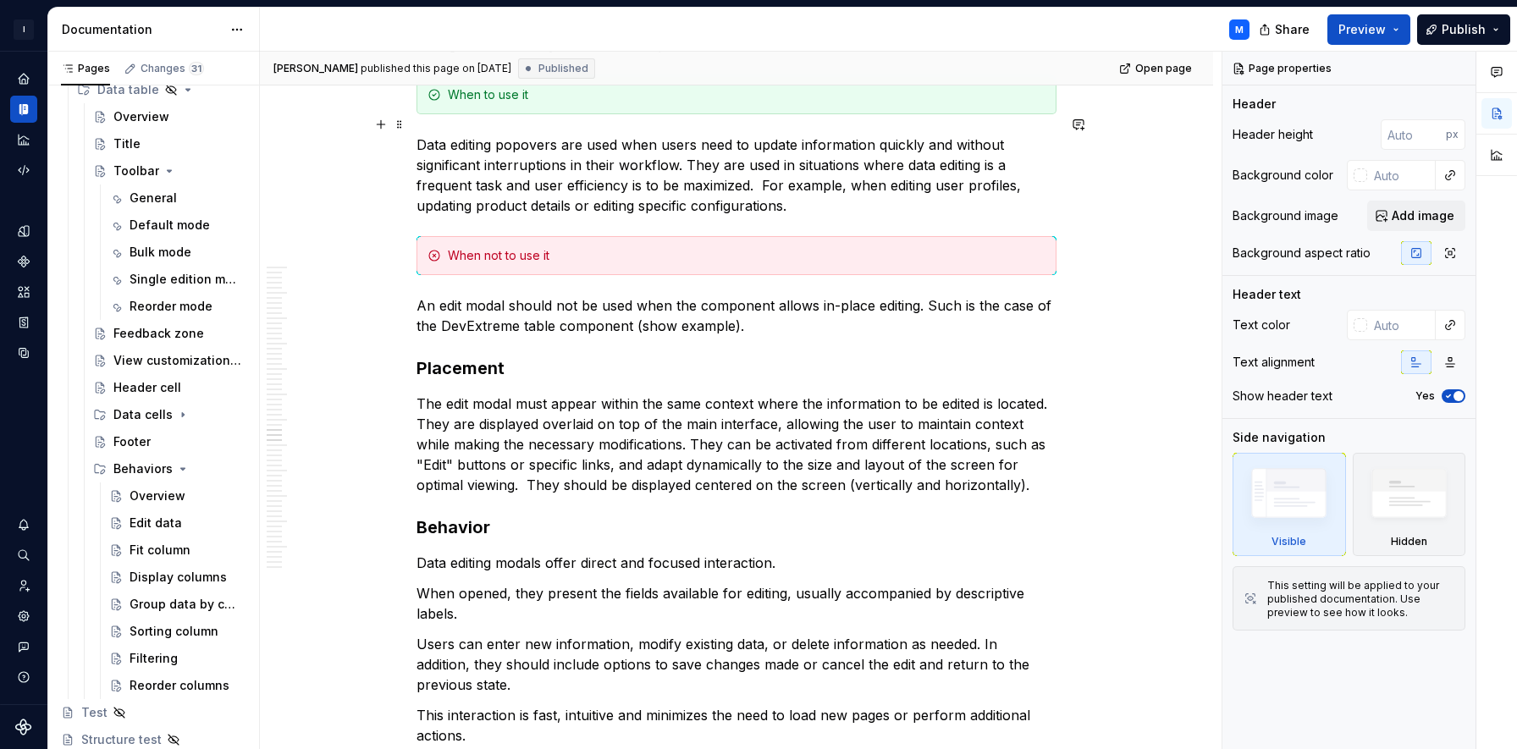
scroll to position [5276, 0]
